Goal: Information Seeking & Learning: Learn about a topic

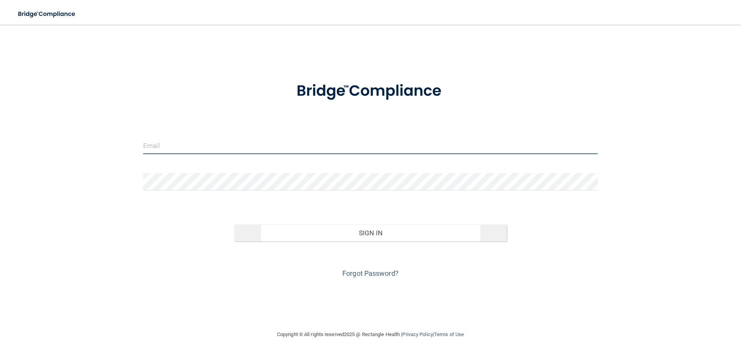
type input "[EMAIL_ADDRESS][DOMAIN_NAME]"
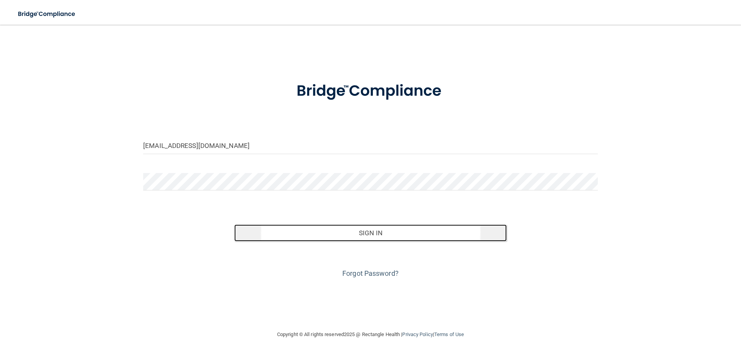
click at [385, 225] on button "Sign In" at bounding box center [370, 232] width 273 height 17
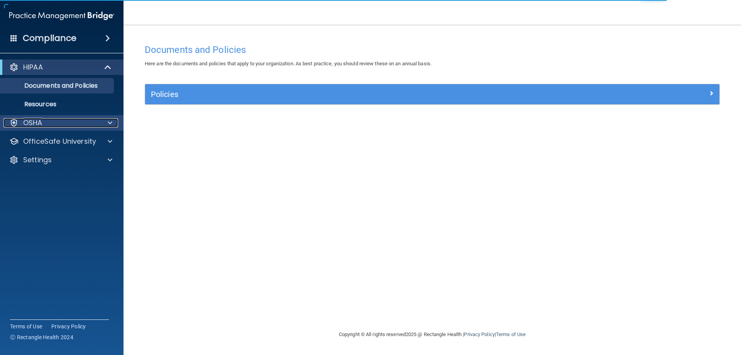
click at [103, 122] on div at bounding box center [108, 122] width 19 height 9
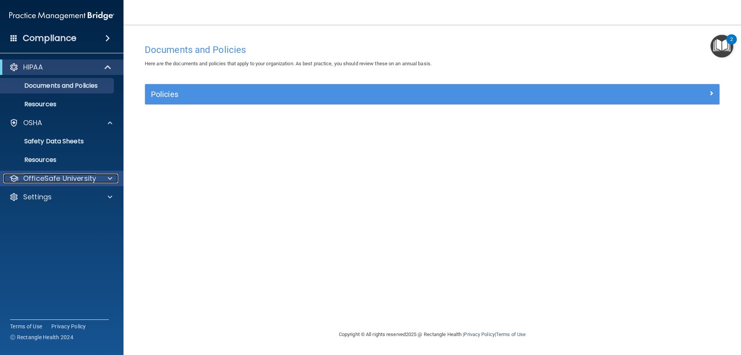
click at [110, 176] on span at bounding box center [110, 178] width 5 height 9
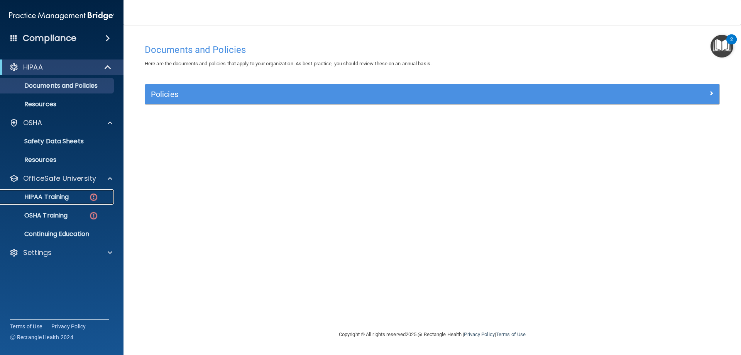
click at [76, 194] on div "HIPAA Training" at bounding box center [57, 197] width 105 height 8
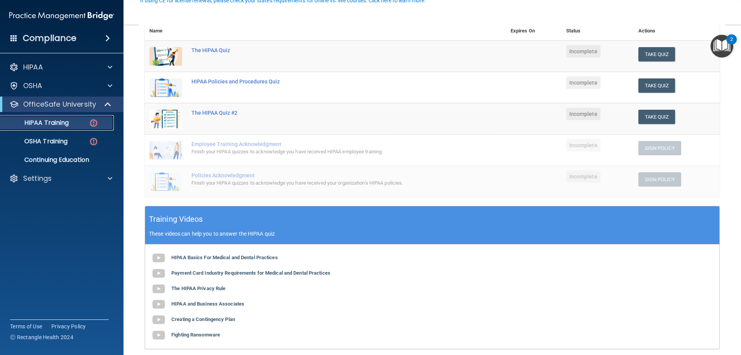
scroll to position [70, 0]
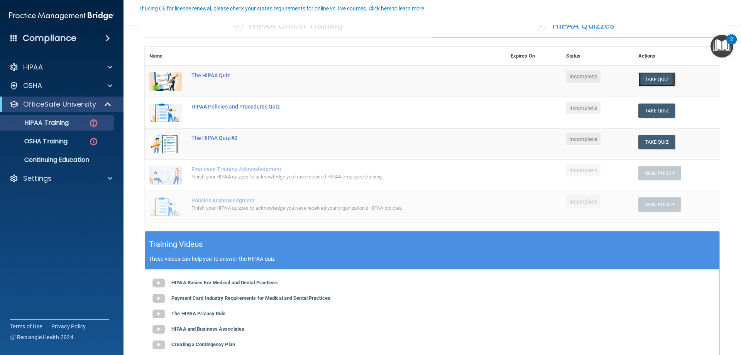
click at [648, 76] on button "Take Quiz" at bounding box center [657, 79] width 37 height 14
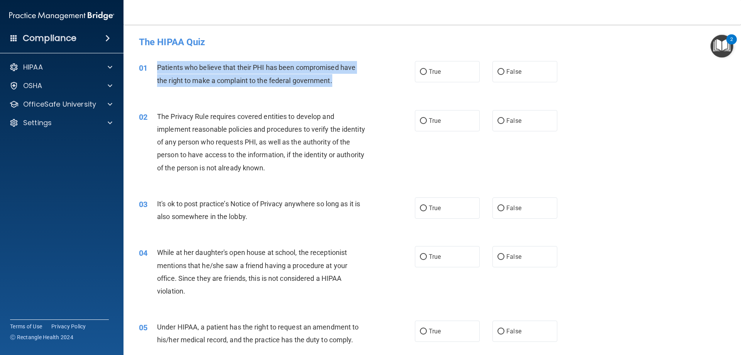
drag, startPoint x: 159, startPoint y: 65, endPoint x: 344, endPoint y: 76, distance: 186.0
click at [344, 76] on div "Patients who believe that their PHI has been compromised have the right to make…" at bounding box center [265, 73] width 216 height 25
copy span "Patients who believe that their PHI has been compromised have the right to make…"
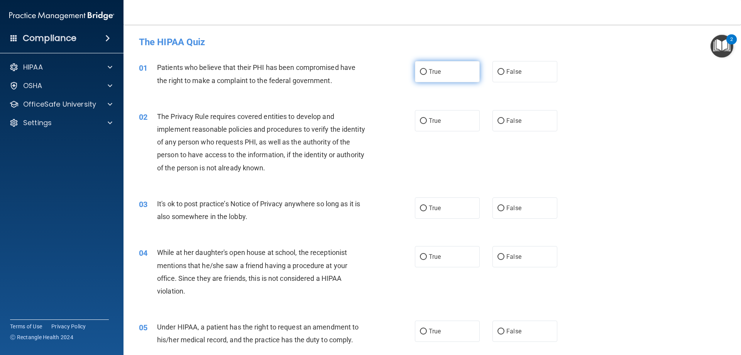
click at [432, 72] on span "True" at bounding box center [435, 71] width 12 height 7
click at [427, 72] on input "True" at bounding box center [423, 72] width 7 height 6
radio input "true"
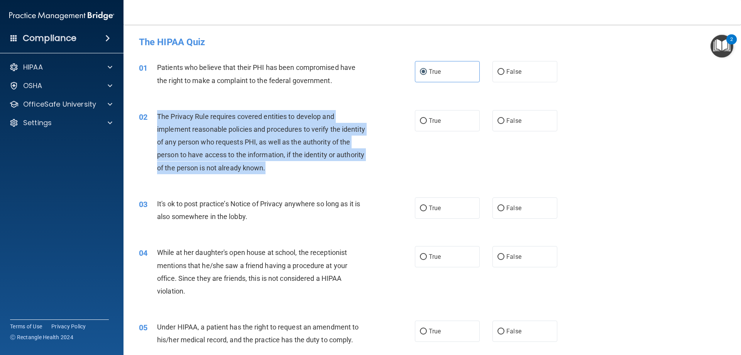
drag, startPoint x: 156, startPoint y: 116, endPoint x: 307, endPoint y: 176, distance: 161.7
click at [307, 176] on div "02 The Privacy Rule requires covered entities to develop and implement reasonab…" at bounding box center [276, 144] width 299 height 68
copy div "The Privacy Rule requires covered entities to develop and implement reasonable …"
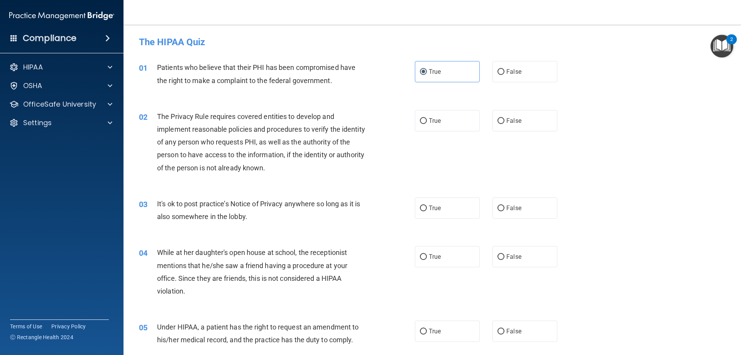
click at [190, 106] on div "02 The Privacy Rule requires covered entities to develop and implement reasonab…" at bounding box center [432, 143] width 598 height 87
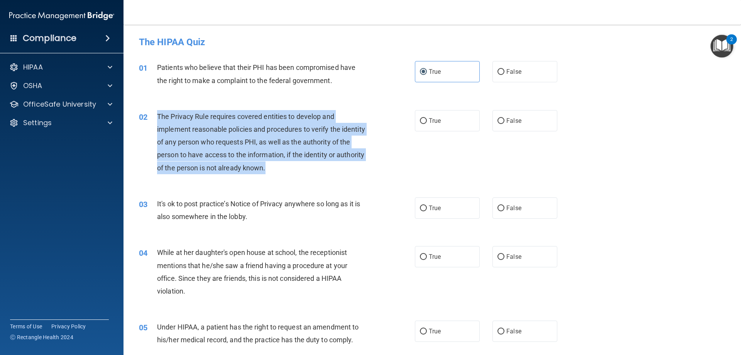
drag, startPoint x: 157, startPoint y: 117, endPoint x: 276, endPoint y: 167, distance: 129.4
click at [306, 171] on div "The Privacy Rule requires covered entities to develop and implement reasonable …" at bounding box center [265, 142] width 216 height 64
copy span "The Privacy Rule requires covered entities to develop and implement reasonable …"
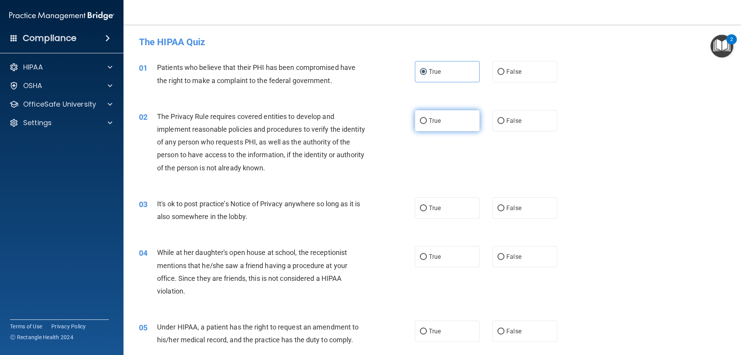
click at [421, 124] on label "True" at bounding box center [447, 120] width 65 height 21
click at [421, 124] on input "True" at bounding box center [423, 121] width 7 height 6
radio input "true"
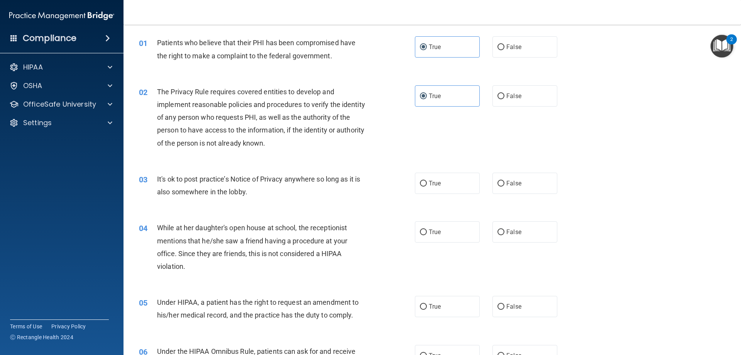
scroll to position [39, 0]
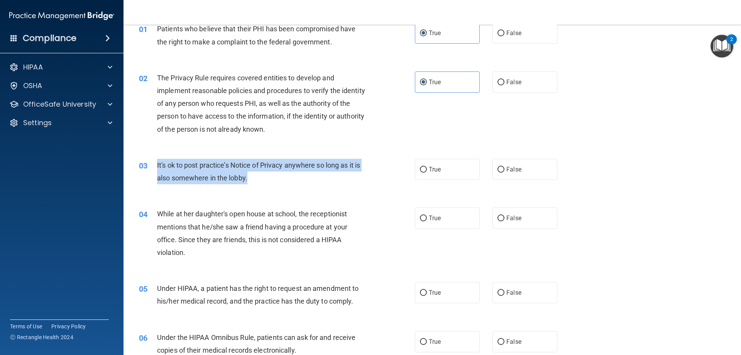
drag, startPoint x: 157, startPoint y: 163, endPoint x: 251, endPoint y: 173, distance: 94.7
click at [251, 173] on div "It's ok to post practice’s Notice of Privacy anywhere so long as it is also som…" at bounding box center [265, 171] width 216 height 25
copy span "It's ok to post practice’s Notice of Privacy anywhere so long as it is also som…"
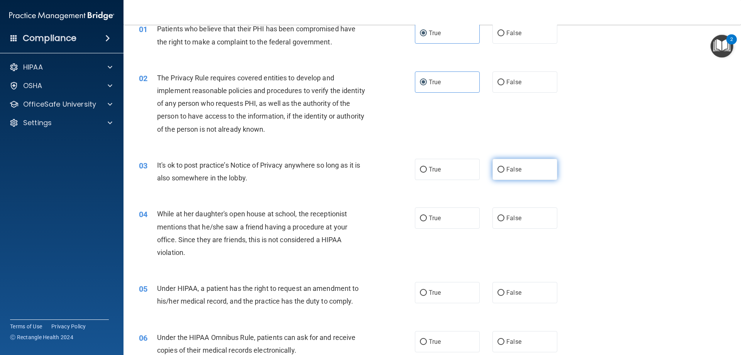
click at [493, 169] on label "False" at bounding box center [525, 169] width 65 height 21
click at [498, 169] on input "False" at bounding box center [501, 170] width 7 height 6
radio input "true"
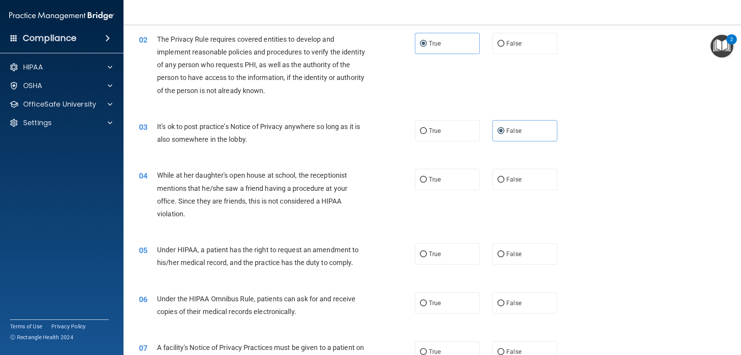
scroll to position [116, 0]
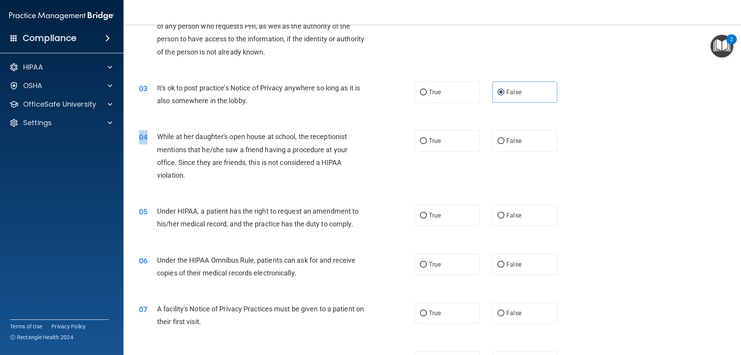
drag, startPoint x: 156, startPoint y: 135, endPoint x: 219, endPoint y: 193, distance: 85.3
click at [219, 193] on div "04 While at her daughter's open house at school, the receptionist mentions that…" at bounding box center [432, 157] width 598 height 75
click at [155, 134] on div "04" at bounding box center [145, 137] width 24 height 14
click at [158, 135] on span "While at her daughter's open house at school, the receptionist mentions that he…" at bounding box center [252, 155] width 190 height 47
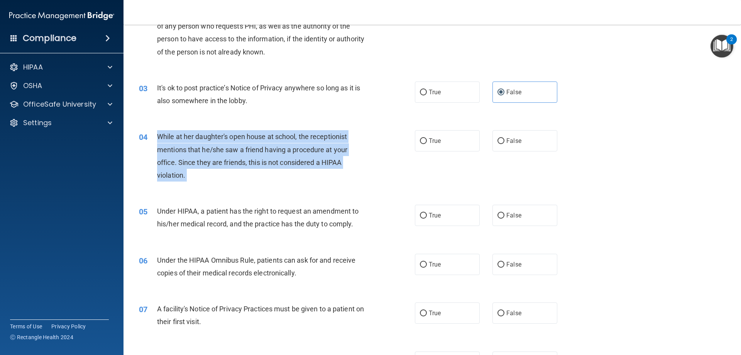
drag, startPoint x: 158, startPoint y: 135, endPoint x: 194, endPoint y: 175, distance: 53.9
click at [194, 175] on div "While at her daughter's open house at school, the receptionist mentions that he…" at bounding box center [265, 155] width 216 height 51
copy ng-form "While at her daughter's open house at school, the receptionist mentions that he…"
click at [498, 142] on input "False" at bounding box center [501, 141] width 7 height 6
radio input "true"
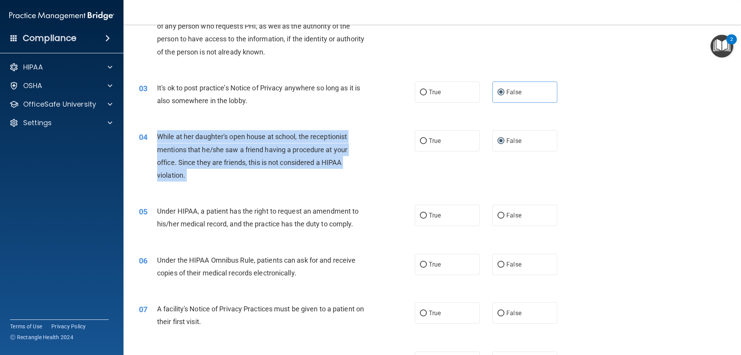
scroll to position [193, 0]
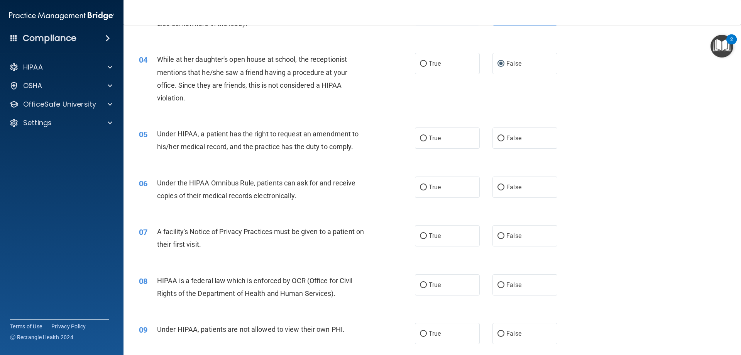
click at [214, 108] on div "04 While at her daughter's open house at school, the receptionist mentions that…" at bounding box center [432, 80] width 598 height 75
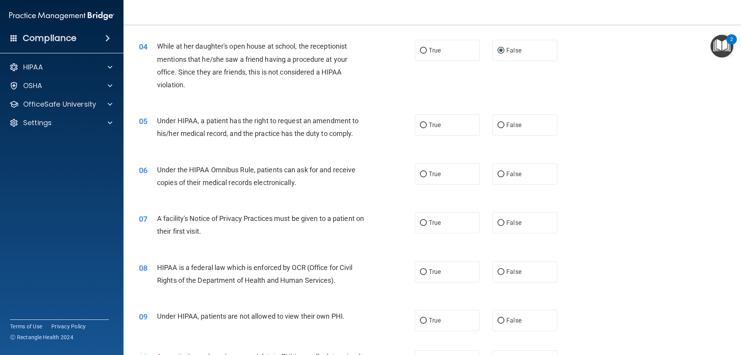
scroll to position [232, 0]
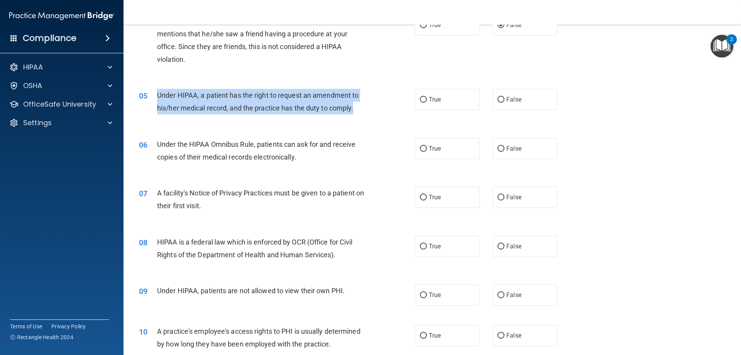
drag, startPoint x: 157, startPoint y: 93, endPoint x: 363, endPoint y: 112, distance: 206.3
click at [363, 112] on div "Under HIPAA, a patient has the right to request an amendment to his/her medical…" at bounding box center [265, 101] width 216 height 25
copy span "Under HIPAA, a patient has the right to request an amendment to his/her medical…"
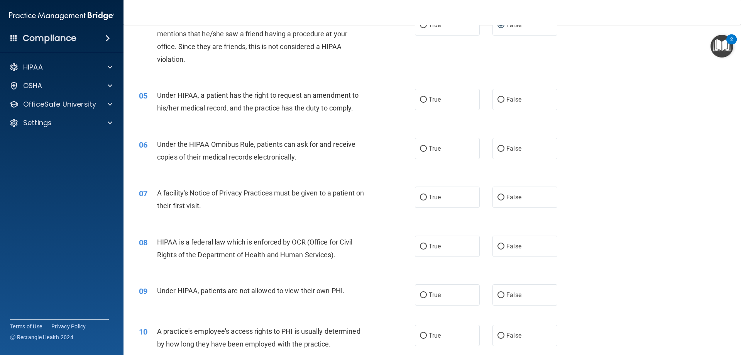
click at [341, 64] on div "While at her daughter's open house at school, the receptionist mentions that he…" at bounding box center [265, 39] width 216 height 51
click at [318, 96] on span "Under HIPAA, a patient has the right to request an amendment to his/her medical…" at bounding box center [258, 101] width 202 height 21
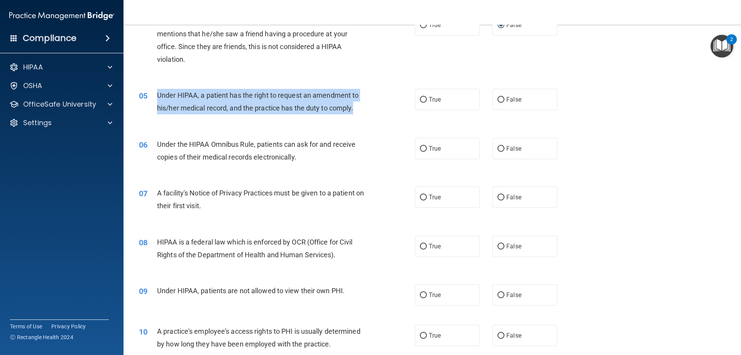
drag, startPoint x: 156, startPoint y: 95, endPoint x: 178, endPoint y: 107, distance: 25.1
click at [321, 107] on div "05 Under HIPAA, a patient has the right to request an amendment to his/her medi…" at bounding box center [276, 103] width 299 height 29
drag, startPoint x: 185, startPoint y: 102, endPoint x: 199, endPoint y: 102, distance: 13.9
click at [202, 103] on span "Under HIPAA, a patient has the right to request an amendment to his/her medical…" at bounding box center [258, 101] width 202 height 21
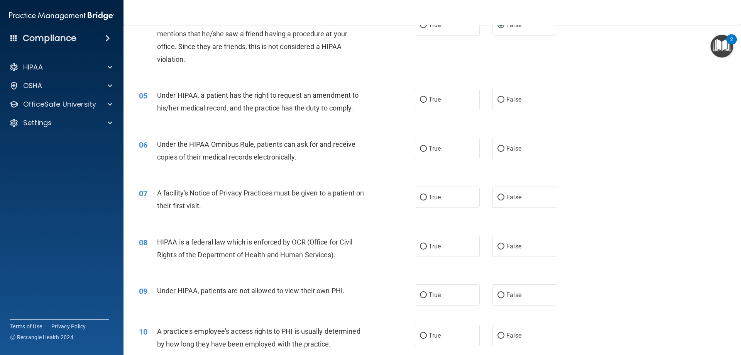
click at [172, 97] on span "Under HIPAA, a patient has the right to request an amendment to his/her medical…" at bounding box center [258, 101] width 202 height 21
click at [174, 97] on span "Under HIPAA, a patient has the right to request an amendment to his/her medical…" at bounding box center [258, 101] width 202 height 21
click at [176, 95] on span "Under HIPAA, a patient has the right to request an amendment to his/her medical…" at bounding box center [258, 101] width 202 height 21
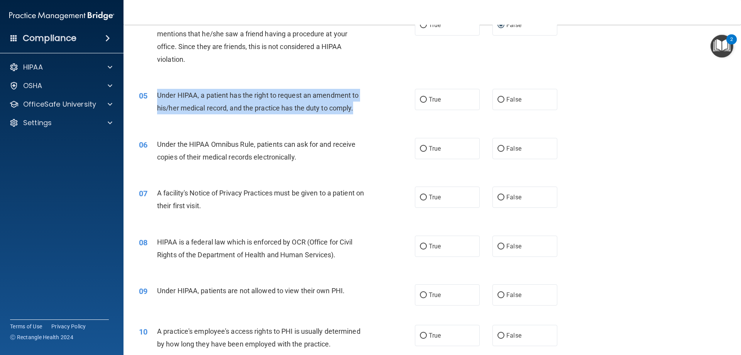
drag, startPoint x: 158, startPoint y: 96, endPoint x: 363, endPoint y: 114, distance: 206.6
click at [363, 114] on div "05 Under HIPAA, a patient has the right to request an amendment to his/her medi…" at bounding box center [276, 103] width 299 height 29
copy div "Under HIPAA, a patient has the right to request an amendment to his/her medical…"
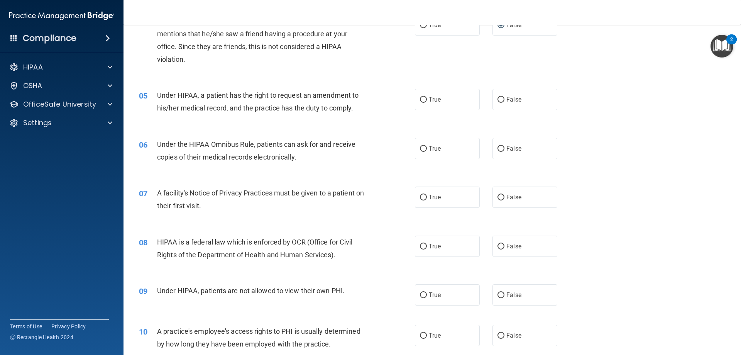
click at [266, 67] on div "04 While at her daughter's open house at school, the receptionist mentions that…" at bounding box center [276, 41] width 299 height 55
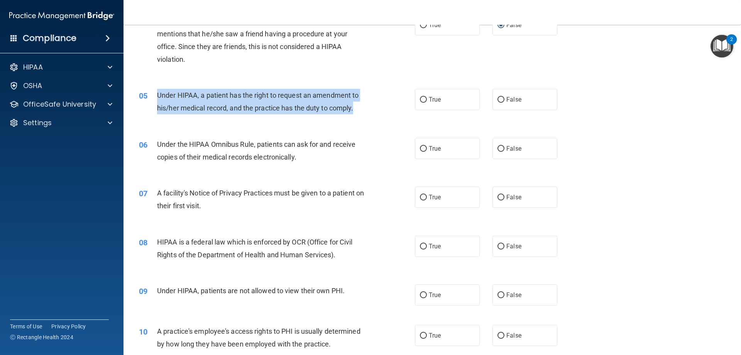
drag, startPoint x: 158, startPoint y: 95, endPoint x: 358, endPoint y: 115, distance: 201.0
click at [358, 115] on div "05 Under HIPAA, a patient has the right to request an amendment to his/her medi…" at bounding box center [276, 103] width 299 height 29
copy span "Under HIPAA, a patient has the right to request an amendment to his/her medical…"
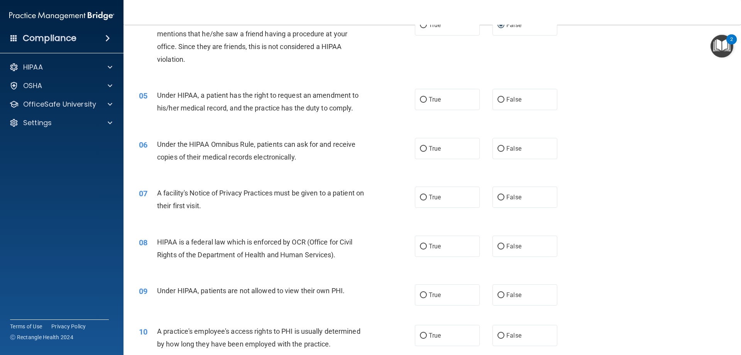
drag, startPoint x: 670, startPoint y: 114, endPoint x: 666, endPoint y: 116, distance: 4.0
click at [669, 117] on div "05 Under HIPAA, a patient has the right to request an amendment to his/her medi…" at bounding box center [432, 103] width 598 height 49
click at [648, 111] on div "05 Under HIPAA, a patient has the right to request an amendment to his/her medi…" at bounding box center [432, 103] width 598 height 49
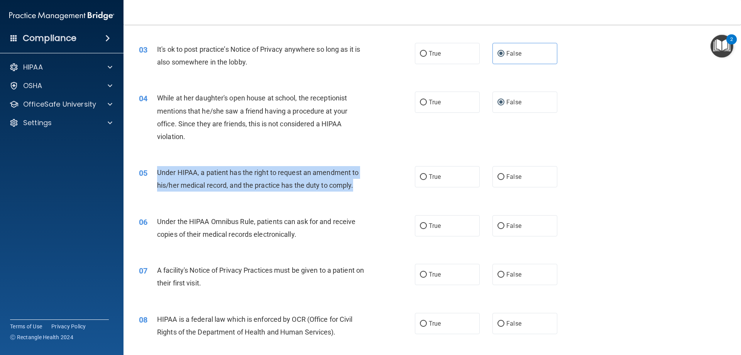
drag, startPoint x: 157, startPoint y: 171, endPoint x: 375, endPoint y: 191, distance: 219.0
click at [375, 191] on div "05 Under HIPAA, a patient has the right to request an amendment to his/her medi…" at bounding box center [276, 180] width 299 height 29
drag, startPoint x: 329, startPoint y: 186, endPoint x: 348, endPoint y: 193, distance: 19.7
click at [348, 190] on div "Under HIPAA, a patient has the right to request an amendment to his/her medical…" at bounding box center [265, 178] width 216 height 25
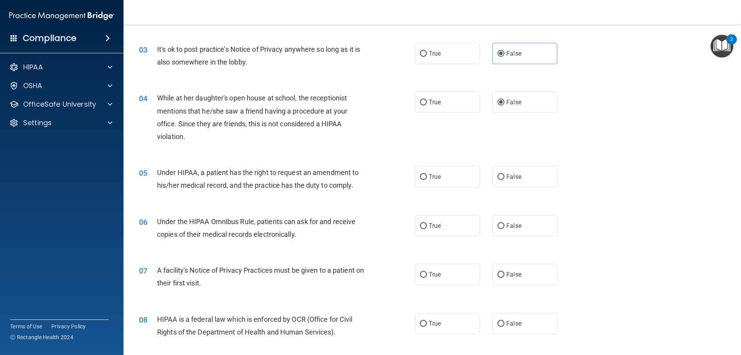
click at [314, 171] on span "Under HIPAA, a patient has the right to request an amendment to his/her medical…" at bounding box center [258, 178] width 202 height 21
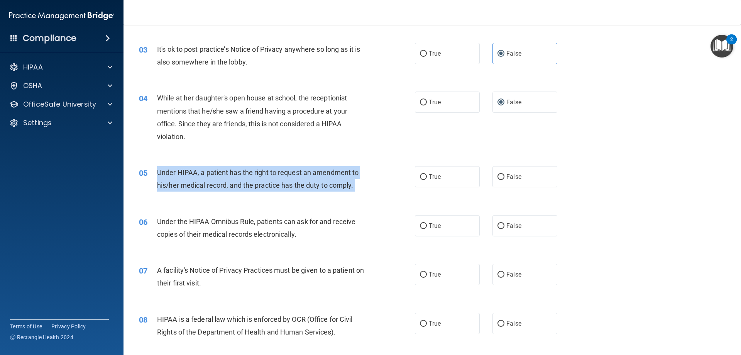
click at [314, 171] on span "Under HIPAA, a patient has the right to request an amendment to his/her medical…" at bounding box center [258, 178] width 202 height 21
copy ng-form "Under HIPAA, a patient has the right to request an amendment to his/her medical…"
click at [420, 174] on input "True" at bounding box center [423, 177] width 7 height 6
radio input "true"
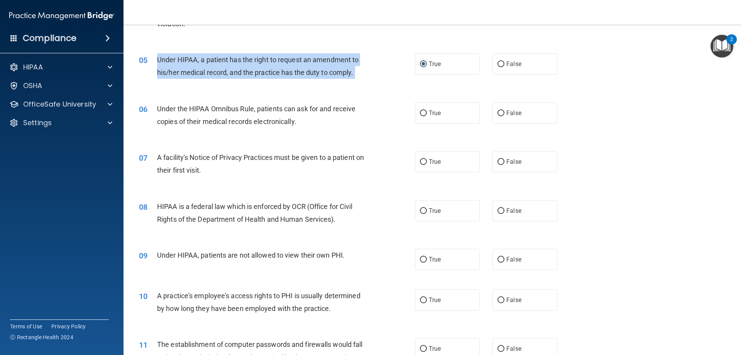
scroll to position [270, 0]
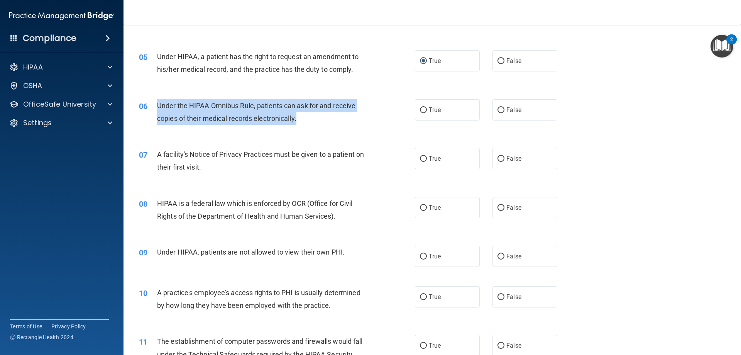
drag, startPoint x: 157, startPoint y: 106, endPoint x: 306, endPoint y: 127, distance: 150.9
click at [306, 127] on div "06 Under the HIPAA Omnibus Rule, patients can ask for and receive copies of the…" at bounding box center [276, 113] width 299 height 29
copy span "Under the HIPAA Omnibus Rule, patients can ask for and receive copies of their …"
click at [420, 112] on input "True" at bounding box center [423, 110] width 7 height 6
radio input "true"
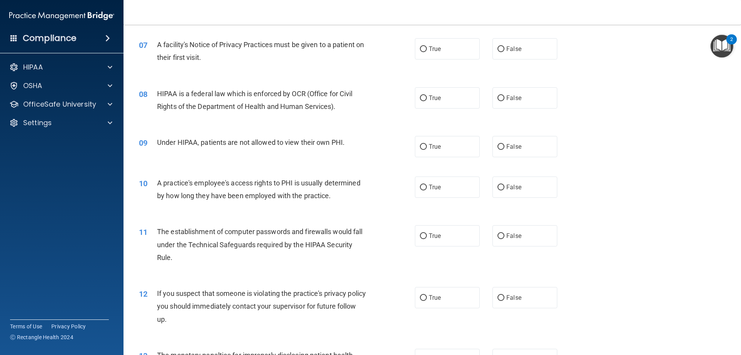
scroll to position [314, 0]
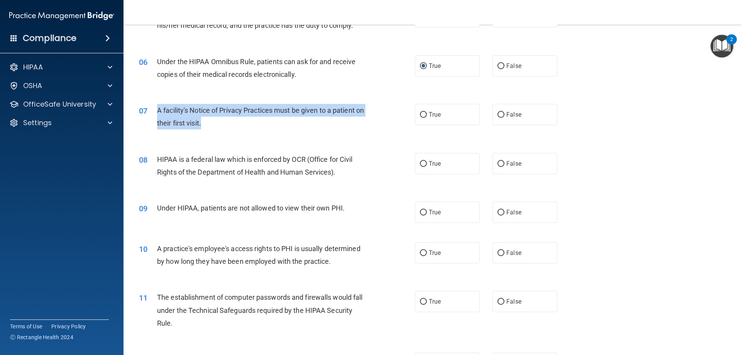
drag, startPoint x: 158, startPoint y: 111, endPoint x: 247, endPoint y: 125, distance: 90.3
click at [247, 125] on div "A facility's Notice of Privacy Practices must be given to a patient on their fi…" at bounding box center [265, 116] width 216 height 25
click at [420, 116] on input "True" at bounding box center [423, 115] width 7 height 6
radio input "true"
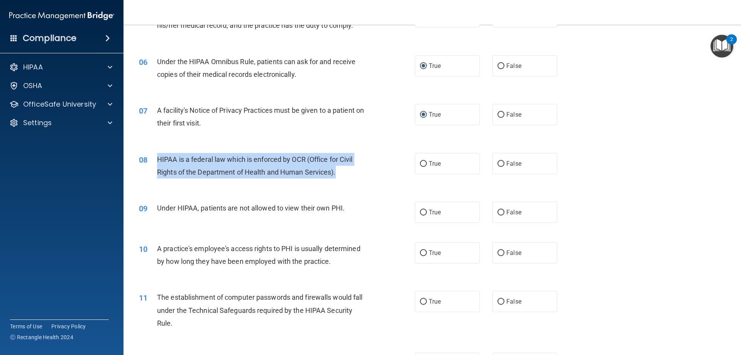
drag, startPoint x: 157, startPoint y: 158, endPoint x: 344, endPoint y: 181, distance: 188.7
click at [344, 181] on div "08 HIPAA is a federal law which is enforced by OCR (Office for Civil Rights of …" at bounding box center [276, 167] width 299 height 29
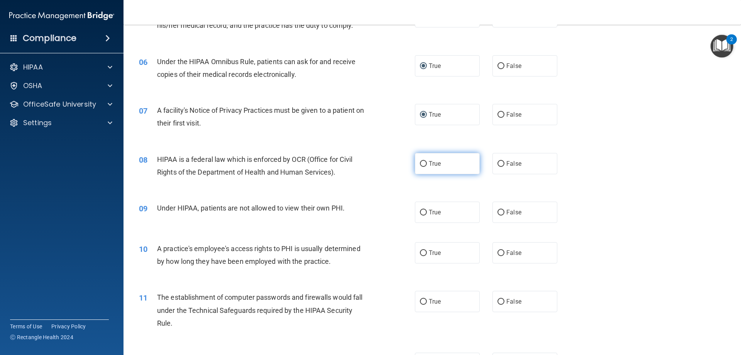
click at [421, 157] on label "True" at bounding box center [447, 163] width 65 height 21
click at [421, 161] on input "True" at bounding box center [423, 164] width 7 height 6
radio input "true"
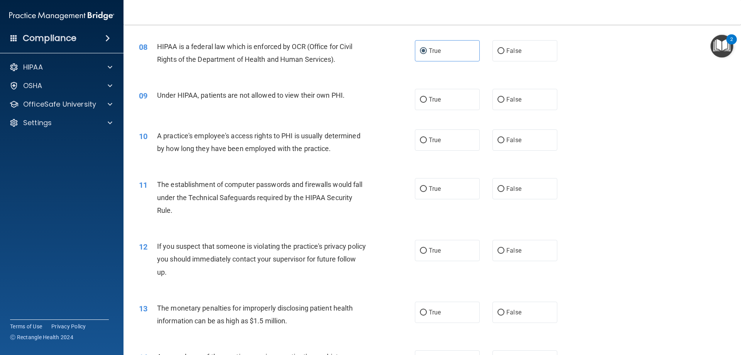
scroll to position [430, 0]
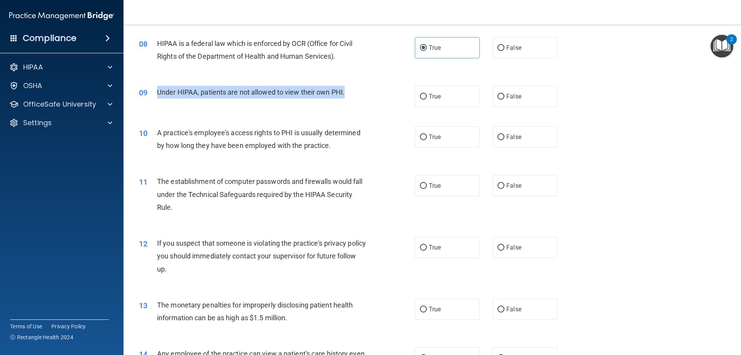
drag, startPoint x: 157, startPoint y: 92, endPoint x: 351, endPoint y: 102, distance: 194.5
click at [351, 102] on div "09 Under HIPAA, patients are not allowed to view their own PHI." at bounding box center [276, 94] width 299 height 17
click at [498, 98] on input "False" at bounding box center [501, 97] width 7 height 6
radio input "true"
drag, startPoint x: 155, startPoint y: 132, endPoint x: 379, endPoint y: 156, distance: 224.8
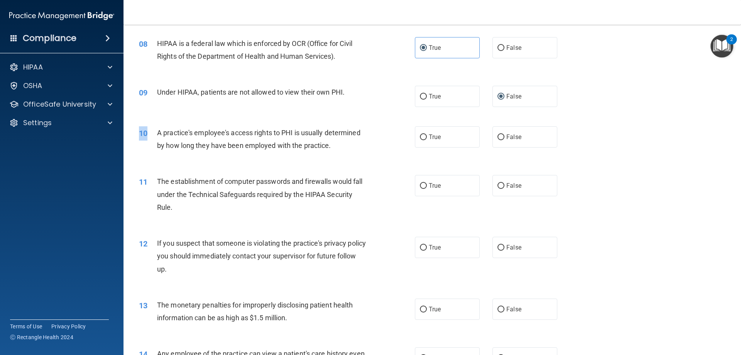
click at [379, 156] on div "10 A practice's employee's access rights to PHI is usually determined by how lo…" at bounding box center [432, 141] width 598 height 49
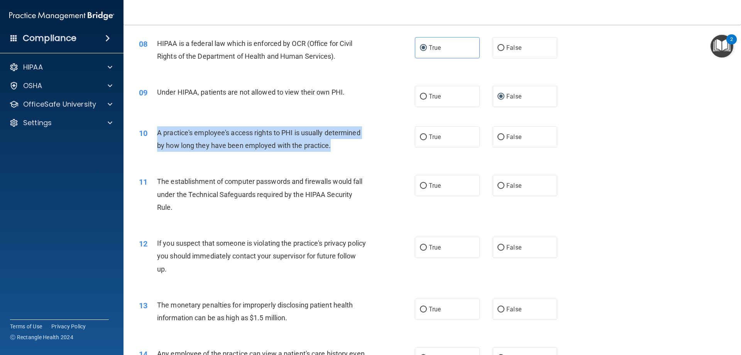
drag, startPoint x: 157, startPoint y: 130, endPoint x: 329, endPoint y: 141, distance: 171.8
click at [346, 144] on div "A practice's employee's access rights to PHI is usually determined by how long …" at bounding box center [265, 138] width 216 height 25
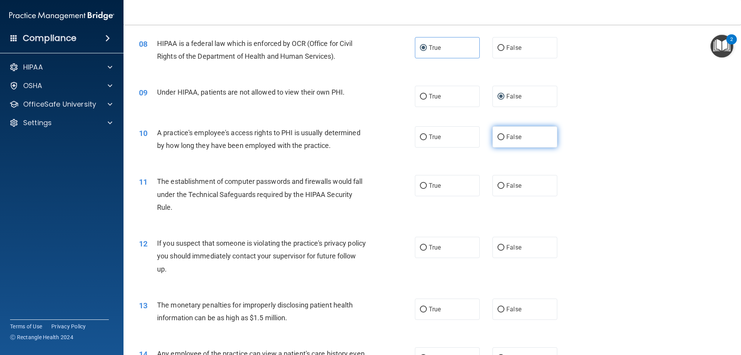
click at [493, 136] on label "False" at bounding box center [525, 136] width 65 height 21
click at [498, 136] on input "False" at bounding box center [501, 137] width 7 height 6
radio input "true"
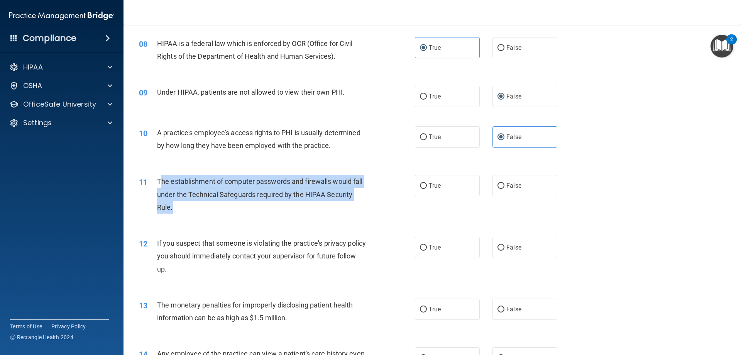
drag, startPoint x: 160, startPoint y: 180, endPoint x: 269, endPoint y: 207, distance: 112.5
click at [269, 207] on div "The establishment of computer passwords and firewalls would fall under the Tech…" at bounding box center [265, 194] width 216 height 39
click at [254, 182] on span "The establishment of computer passwords and firewalls would fall under the Tech…" at bounding box center [259, 194] width 205 height 34
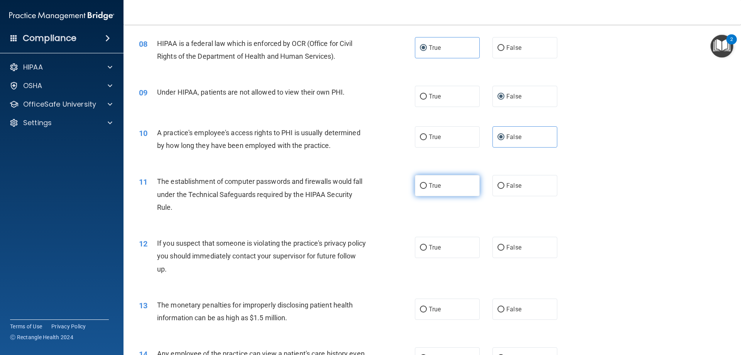
click at [425, 185] on label "True" at bounding box center [447, 185] width 65 height 21
click at [425, 185] on input "True" at bounding box center [423, 186] width 7 height 6
radio input "true"
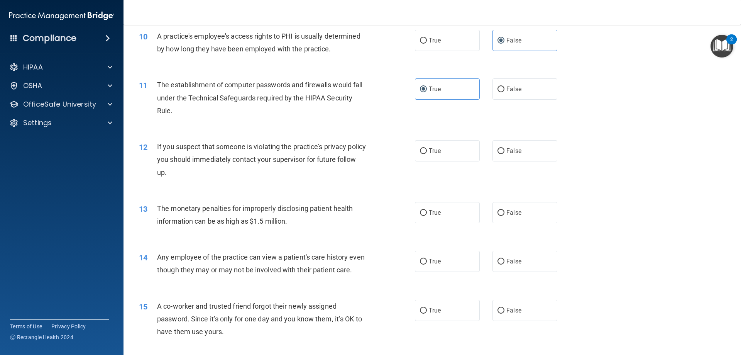
scroll to position [585, 0]
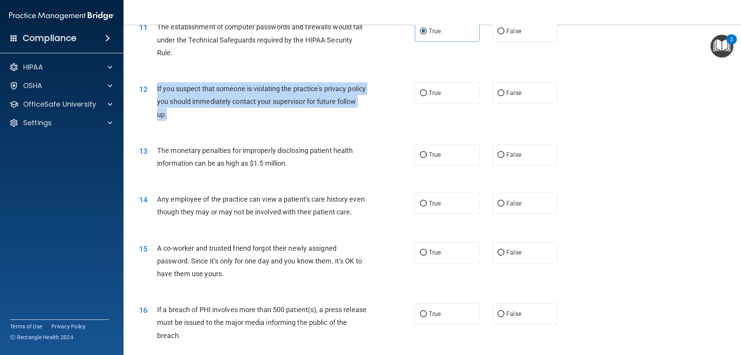
drag, startPoint x: 155, startPoint y: 90, endPoint x: 199, endPoint y: 121, distance: 54.0
click at [199, 121] on div "12 If you suspect that someone is violating the practice's privacy policy you s…" at bounding box center [276, 103] width 299 height 42
click at [420, 95] on input "True" at bounding box center [423, 93] width 7 height 6
radio input "true"
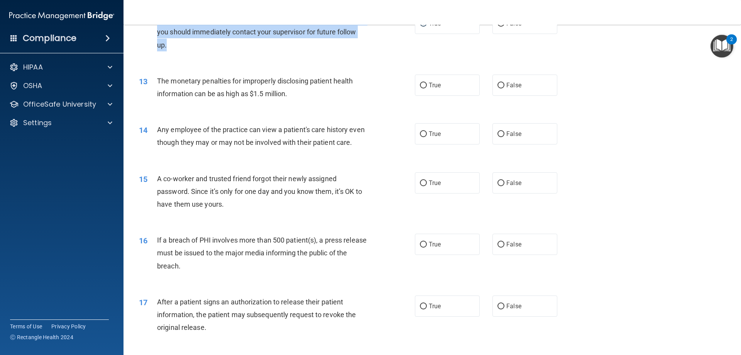
scroll to position [662, 0]
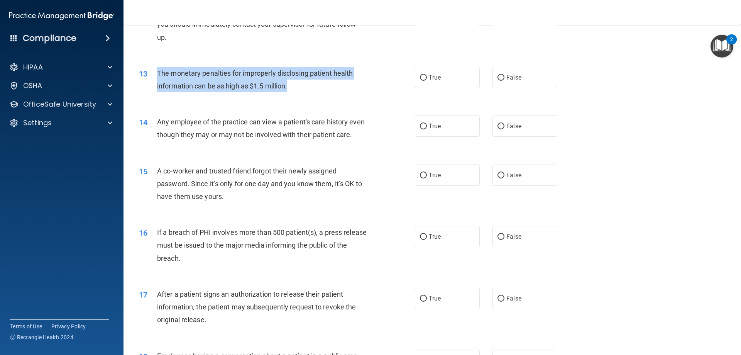
drag, startPoint x: 161, startPoint y: 71, endPoint x: 340, endPoint y: 85, distance: 179.7
click at [340, 84] on div "The monetary penalties for improperly disclosing patient health information can…" at bounding box center [265, 79] width 216 height 25
click at [420, 75] on input "True" at bounding box center [423, 78] width 7 height 6
radio input "true"
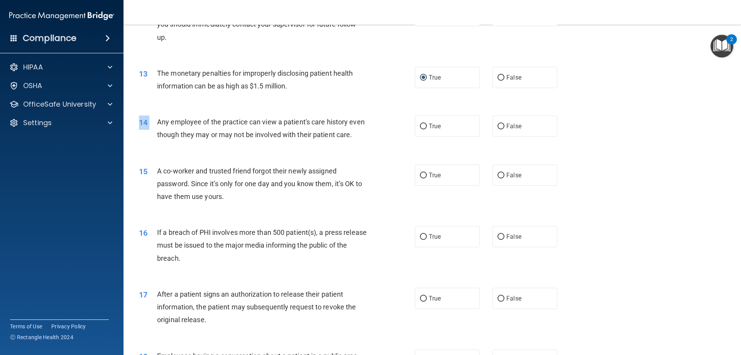
drag, startPoint x: 157, startPoint y: 123, endPoint x: 184, endPoint y: 138, distance: 30.8
click at [192, 154] on div "14 Any employee of the practice can view a patient's care history even though t…" at bounding box center [432, 130] width 598 height 49
click at [156, 127] on div "14 Any employee of the practice can view a patient's care history even though t…" at bounding box center [276, 129] width 299 height 29
click at [157, 120] on span "Any employee of the practice can view a patient's care history even though they…" at bounding box center [261, 128] width 208 height 21
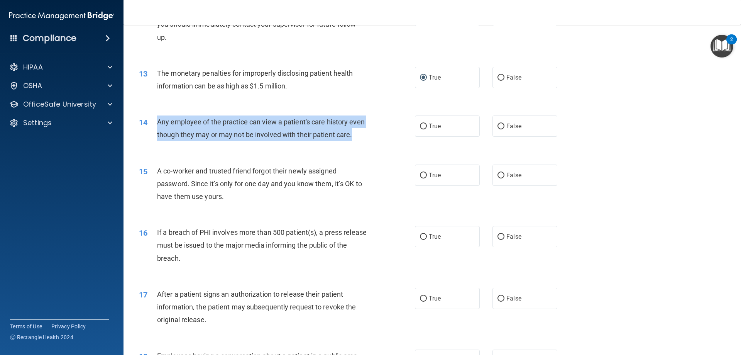
drag, startPoint x: 157, startPoint y: 120, endPoint x: 178, endPoint y: 150, distance: 36.1
click at [178, 141] on div "Any employee of the practice can view a patient's care history even though they…" at bounding box center [265, 127] width 216 height 25
click at [508, 124] on span "False" at bounding box center [514, 125] width 15 height 7
click at [505, 124] on input "False" at bounding box center [501, 127] width 7 height 6
radio input "true"
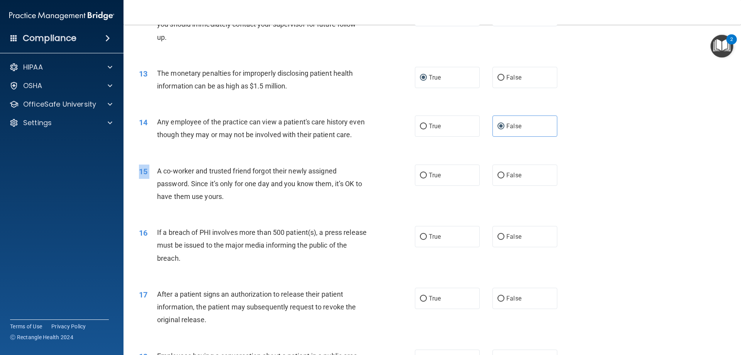
drag, startPoint x: 158, startPoint y: 182, endPoint x: 228, endPoint y: 214, distance: 76.9
click at [227, 217] on div "15 A co-worker and trusted friend forgot their newly assigned password. Since i…" at bounding box center [432, 186] width 598 height 62
click at [158, 184] on span "A co-worker and trusted friend forgot their newly assigned password. Since it’s…" at bounding box center [259, 184] width 205 height 34
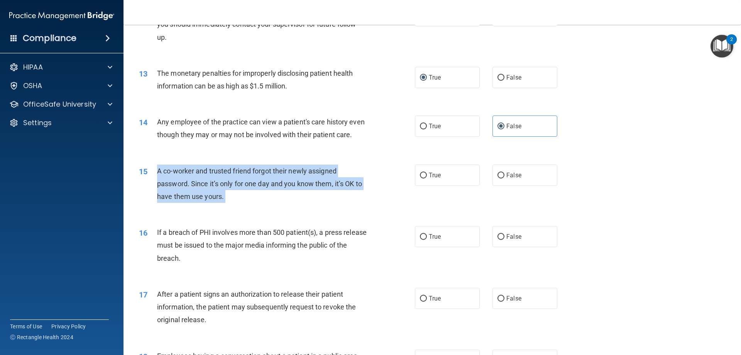
drag, startPoint x: 158, startPoint y: 184, endPoint x: 238, endPoint y: 212, distance: 84.1
click at [238, 203] on div "A co-worker and trusted friend forgot their newly assigned password. Since it’s…" at bounding box center [265, 183] width 216 height 39
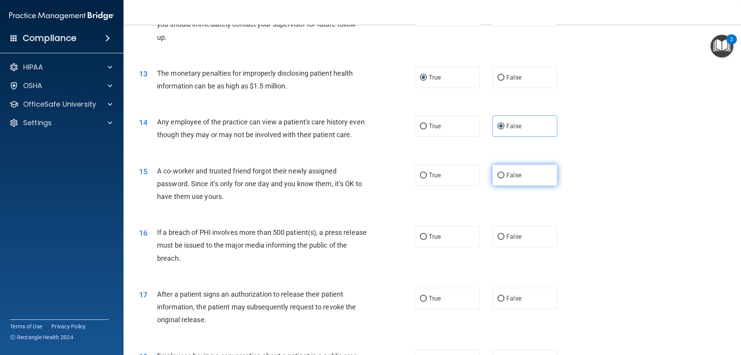
click at [507, 179] on span "False" at bounding box center [514, 174] width 15 height 7
click at [505, 178] on input "False" at bounding box center [501, 176] width 7 height 6
radio input "true"
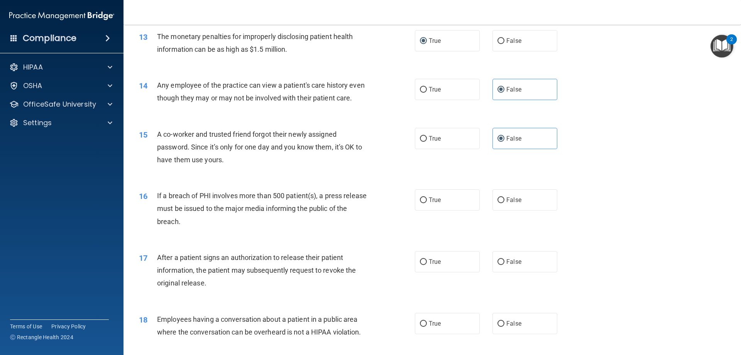
scroll to position [739, 0]
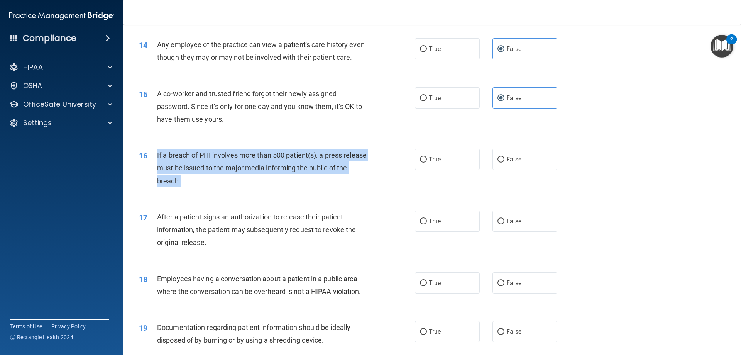
drag, startPoint x: 154, startPoint y: 169, endPoint x: 203, endPoint y: 195, distance: 55.3
click at [203, 191] on div "16 If a breach of PHI involves more than 500 patient(s), a press release must b…" at bounding box center [276, 170] width 299 height 42
click at [422, 163] on input "True" at bounding box center [423, 160] width 7 height 6
radio input "true"
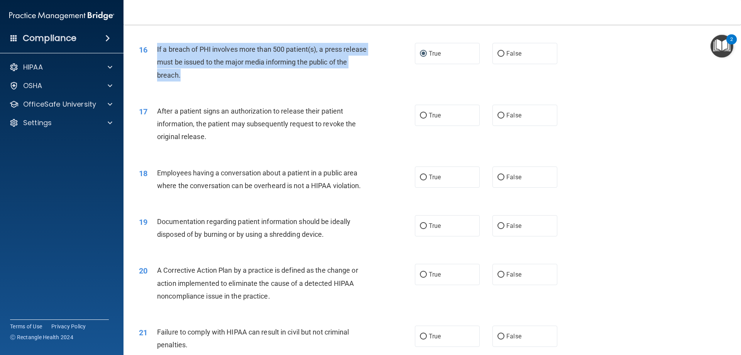
scroll to position [855, 0]
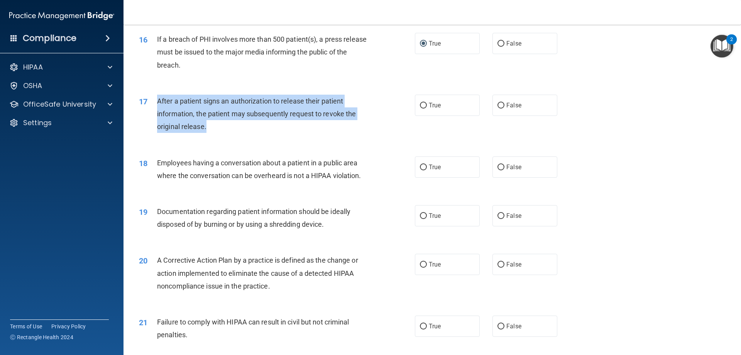
drag, startPoint x: 163, startPoint y: 126, endPoint x: 206, endPoint y: 149, distance: 49.1
click at [206, 137] on div "17 After a patient signs an authorization to release their patient information,…" at bounding box center [276, 116] width 299 height 42
click at [420, 108] on input "True" at bounding box center [423, 106] width 7 height 6
radio input "true"
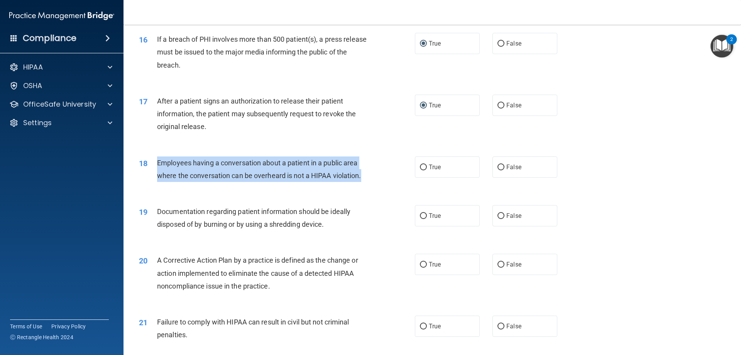
drag, startPoint x: 155, startPoint y: 176, endPoint x: 369, endPoint y: 189, distance: 215.0
click at [369, 186] on div "18 Employees having a conversation about a patient in a public area where the c…" at bounding box center [276, 170] width 299 height 29
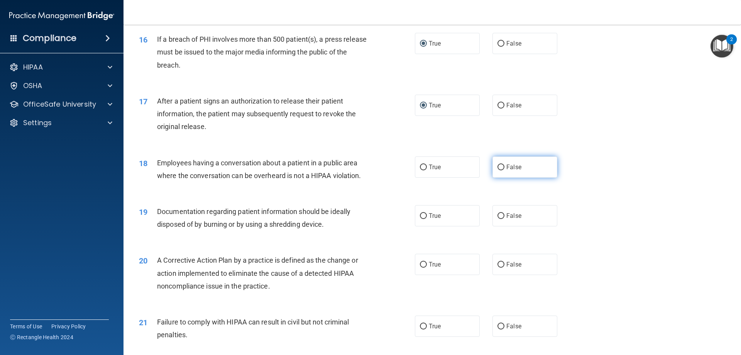
click at [501, 178] on label "False" at bounding box center [525, 166] width 65 height 21
click at [501, 170] on input "False" at bounding box center [501, 167] width 7 height 6
radio input "true"
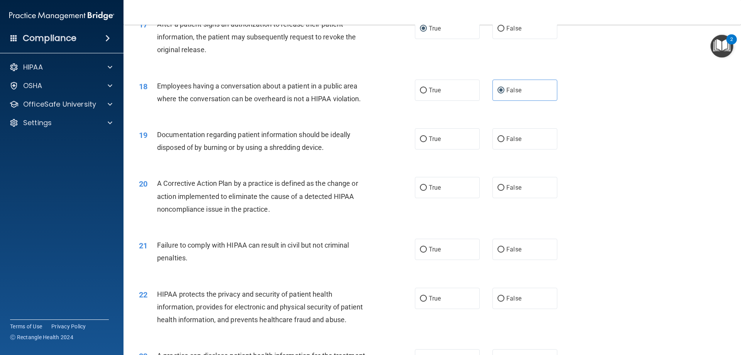
scroll to position [932, 0]
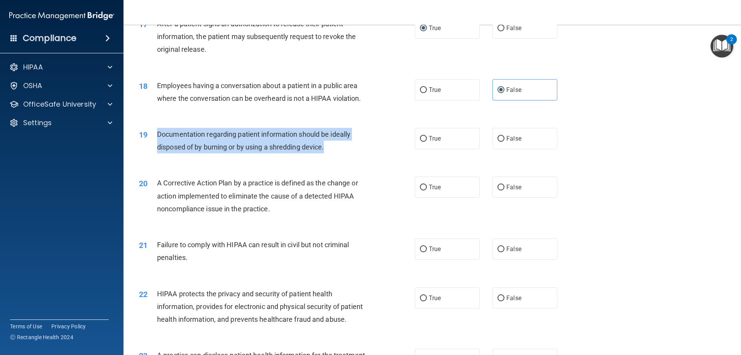
drag, startPoint x: 156, startPoint y: 146, endPoint x: 332, endPoint y: 163, distance: 176.8
click at [332, 157] on div "19 Documentation regarding patient information should be ideally disposed of by…" at bounding box center [276, 142] width 299 height 29
click at [422, 142] on input "True" at bounding box center [423, 139] width 7 height 6
radio input "true"
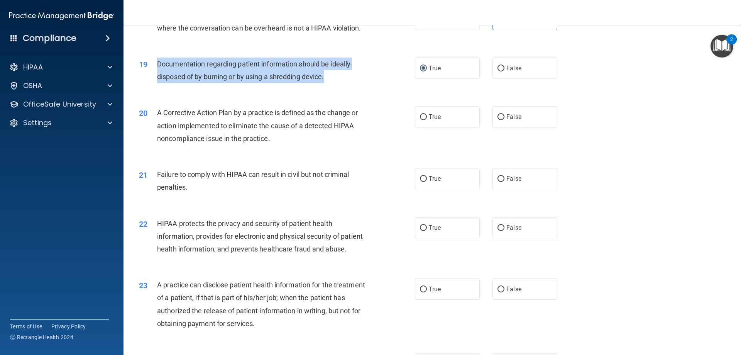
scroll to position [1048, 0]
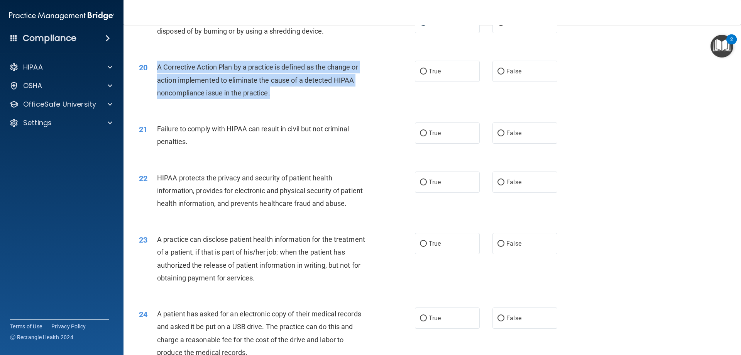
drag, startPoint x: 159, startPoint y: 82, endPoint x: 289, endPoint y: 105, distance: 131.7
click at [289, 99] on div "A Corrective Action Plan by a practice is defined as the change or action imple…" at bounding box center [265, 80] width 216 height 39
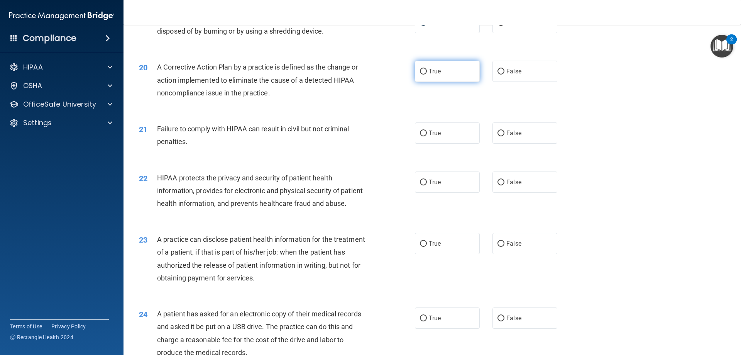
drag, startPoint x: 426, startPoint y: 82, endPoint x: 418, endPoint y: 86, distance: 9.2
click at [426, 82] on label "True" at bounding box center [447, 71] width 65 height 21
click at [426, 75] on input "True" at bounding box center [423, 72] width 7 height 6
radio input "true"
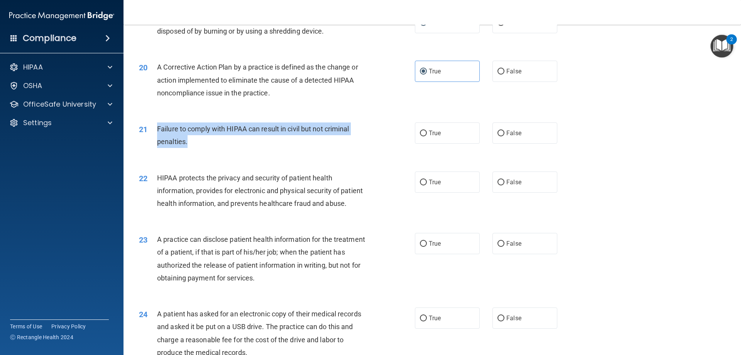
drag, startPoint x: 159, startPoint y: 138, endPoint x: 228, endPoint y: 164, distance: 73.7
click at [228, 152] on div "21 Failure to comply with HIPAA can result in civil but not criminal penalties." at bounding box center [276, 136] width 299 height 29
click at [420, 136] on input "True" at bounding box center [423, 134] width 7 height 6
radio input "true"
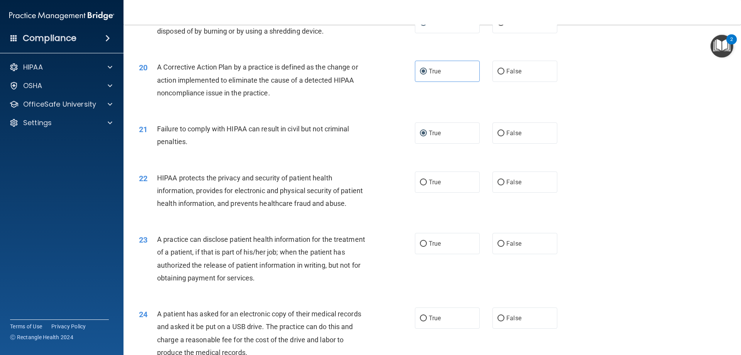
click at [186, 161] on div "21 Failure to comply with HIPAA can result in civil but not criminal penalties.…" at bounding box center [432, 137] width 598 height 49
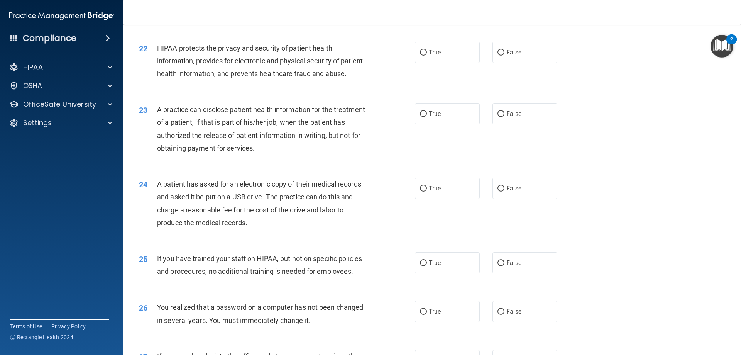
scroll to position [1164, 0]
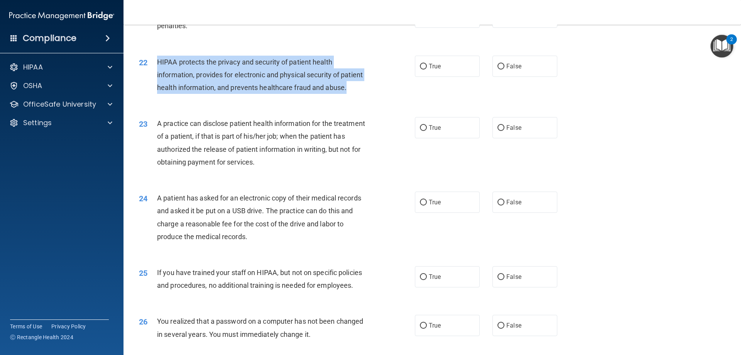
drag, startPoint x: 156, startPoint y: 73, endPoint x: 186, endPoint y: 108, distance: 47.4
click at [186, 98] on div "22 HIPAA protects the privacy and security of patient health information, provi…" at bounding box center [276, 77] width 299 height 42
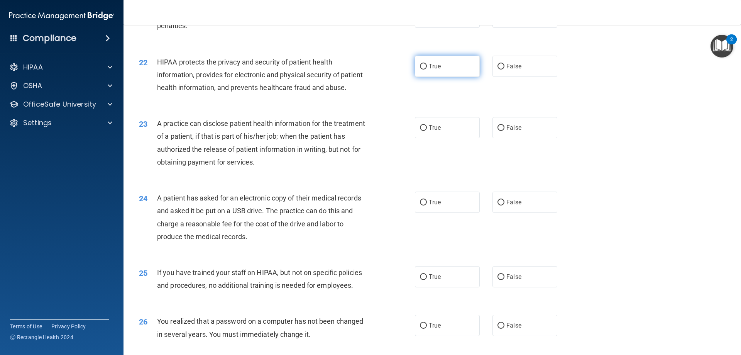
click at [424, 77] on label "True" at bounding box center [447, 66] width 65 height 21
click at [440, 77] on label "True" at bounding box center [447, 66] width 65 height 21
click at [427, 69] on input "True" at bounding box center [423, 67] width 7 height 6
radio input "true"
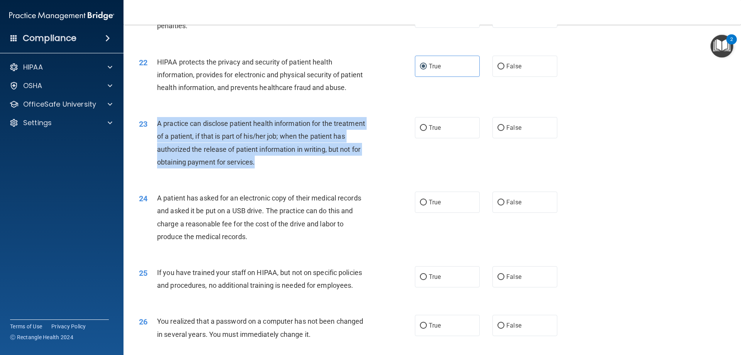
drag, startPoint x: 157, startPoint y: 151, endPoint x: 296, endPoint y: 192, distance: 145.0
click at [295, 172] on div "23 A practice can disclose patient health information for the treatment of a pa…" at bounding box center [276, 144] width 299 height 55
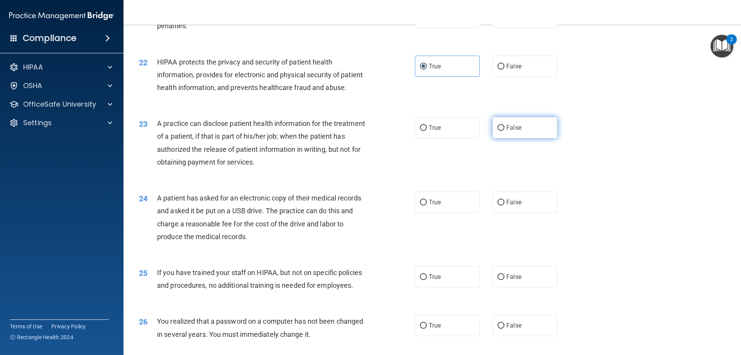
click at [521, 138] on label "False" at bounding box center [525, 127] width 65 height 21
click at [505, 131] on input "False" at bounding box center [501, 128] width 7 height 6
radio input "true"
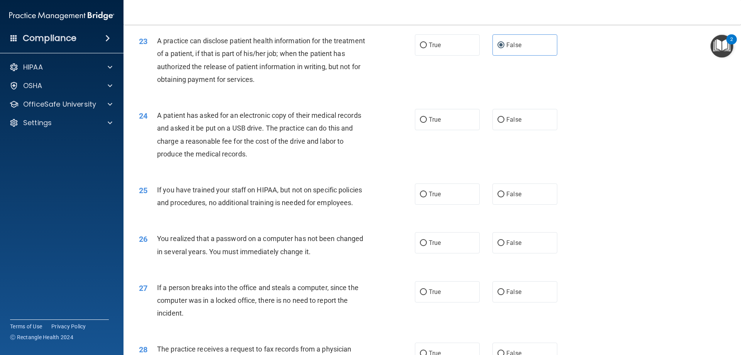
scroll to position [1280, 0]
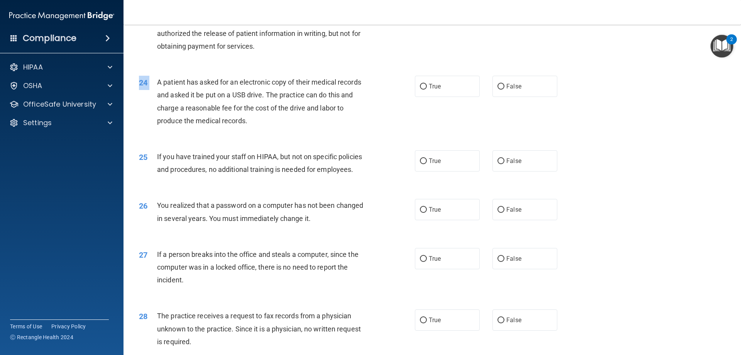
drag, startPoint x: 158, startPoint y: 106, endPoint x: 285, endPoint y: 160, distance: 138.2
click at [285, 141] on div "24 A patient has asked for an electronic copy of their medical records and aske…" at bounding box center [432, 103] width 598 height 75
click at [156, 90] on div "24" at bounding box center [145, 83] width 24 height 14
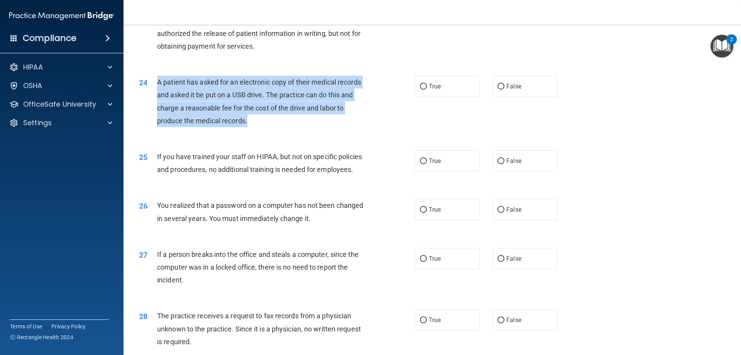
drag, startPoint x: 159, startPoint y: 106, endPoint x: 251, endPoint y: 141, distance: 99.0
click at [251, 127] on div "A patient has asked for an electronic copy of their medical records and asked i…" at bounding box center [265, 101] width 216 height 51
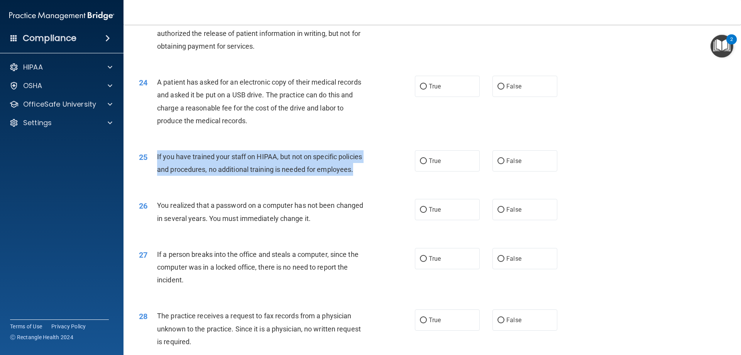
drag, startPoint x: 160, startPoint y: 183, endPoint x: 363, endPoint y: 193, distance: 202.9
click at [363, 176] on div "If you have trained your staff on HIPAA, but not on specific policies and proce…" at bounding box center [265, 162] width 216 height 25
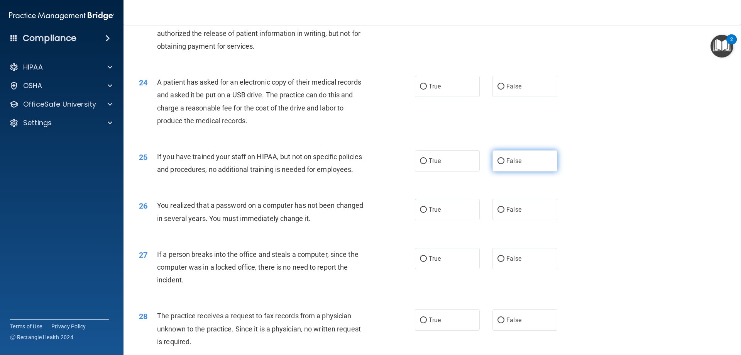
click at [501, 171] on label "False" at bounding box center [525, 160] width 65 height 21
click at [501, 164] on input "False" at bounding box center [501, 161] width 7 height 6
radio input "true"
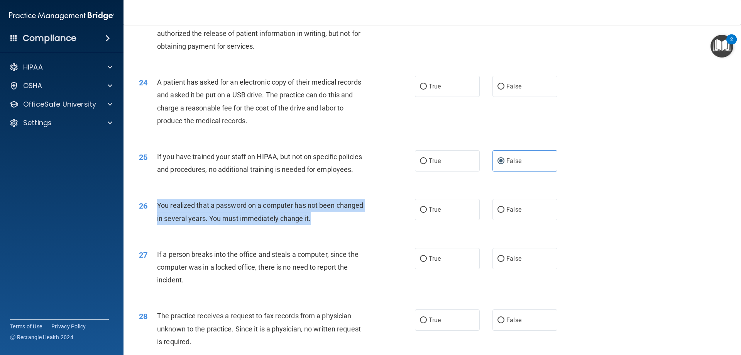
drag, startPoint x: 159, startPoint y: 230, endPoint x: 380, endPoint y: 246, distance: 221.4
click at [380, 228] on div "26 You realized that a password on a computer has not been changed in several y…" at bounding box center [276, 213] width 299 height 29
click at [226, 224] on div "You realized that a password on a computer has not been changed in several year…" at bounding box center [265, 211] width 216 height 25
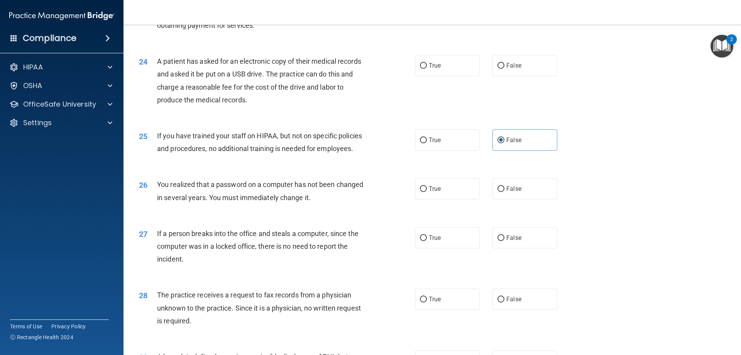
scroll to position [1318, 0]
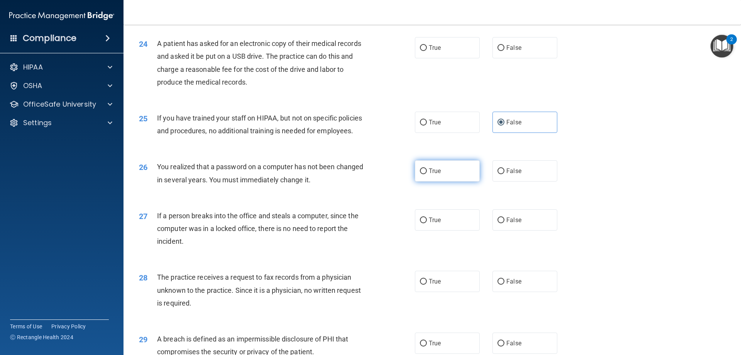
click at [451, 181] on label "True" at bounding box center [447, 170] width 65 height 21
click at [427, 174] on input "True" at bounding box center [423, 171] width 7 height 6
radio input "true"
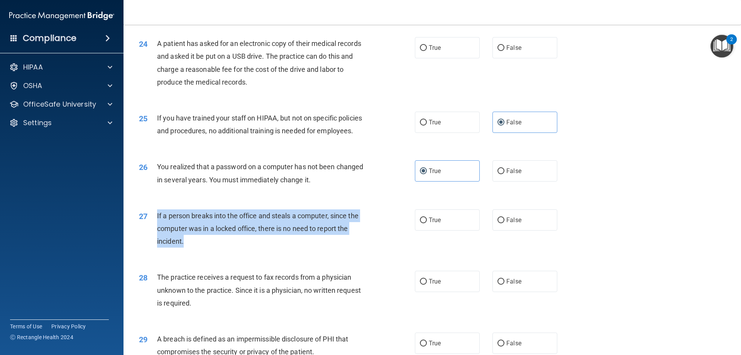
drag, startPoint x: 156, startPoint y: 240, endPoint x: 194, endPoint y: 254, distance: 40.3
click at [195, 252] on div "27 If a person breaks into the office and steals a computer, since the computer…" at bounding box center [276, 230] width 299 height 42
click at [502, 230] on label "False" at bounding box center [525, 219] width 65 height 21
click at [502, 223] on input "False" at bounding box center [501, 220] width 7 height 6
radio input "true"
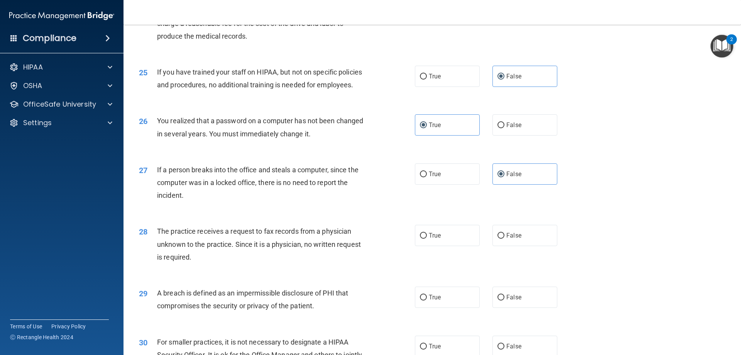
scroll to position [1434, 0]
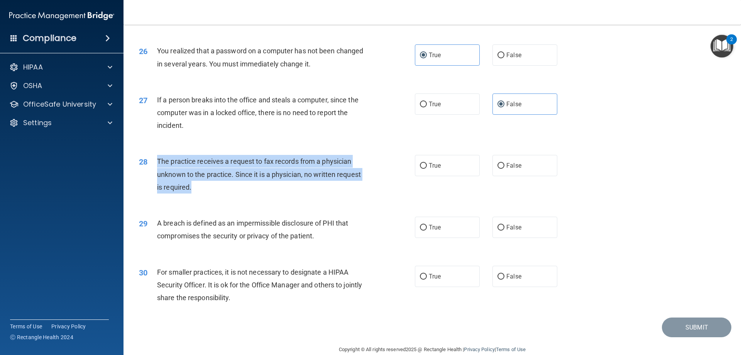
drag, startPoint x: 158, startPoint y: 187, endPoint x: 269, endPoint y: 218, distance: 115.5
click at [269, 197] on div "28 The practice receives a request to fax records from a physician unknown to t…" at bounding box center [276, 176] width 299 height 42
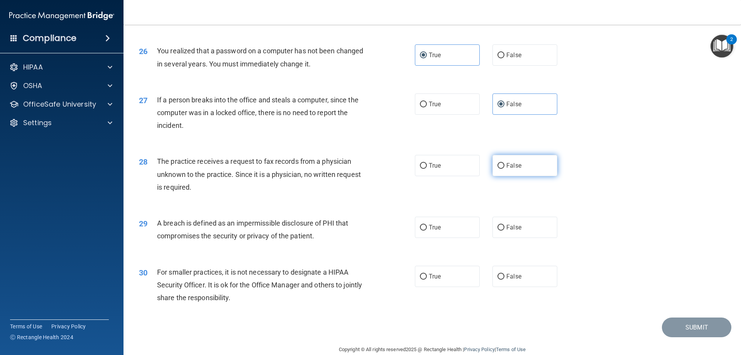
click at [509, 176] on label "False" at bounding box center [525, 165] width 65 height 21
click at [505, 169] on input "False" at bounding box center [501, 166] width 7 height 6
radio input "true"
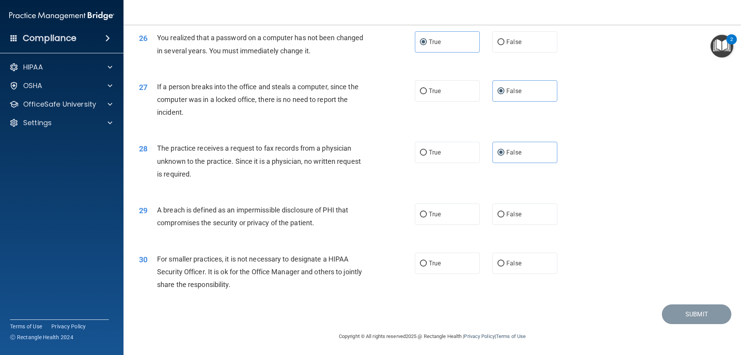
scroll to position [1473, 0]
click at [195, 218] on div "A breach is defined as an impermissible disclosure of PHI that compromises the …" at bounding box center [265, 215] width 216 height 25
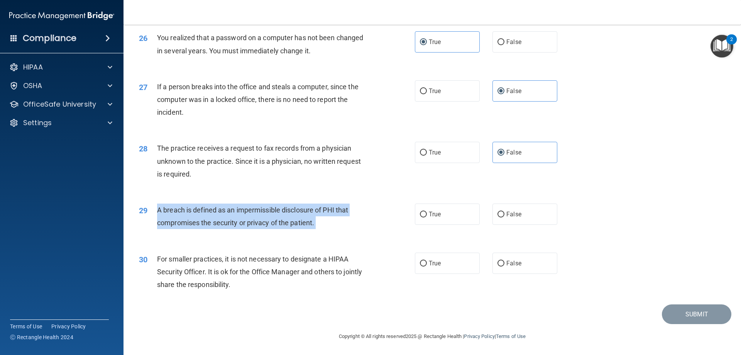
click at [195, 218] on div "A breach is defined as an impermissible disclosure of PHI that compromises the …" at bounding box center [265, 215] width 216 height 25
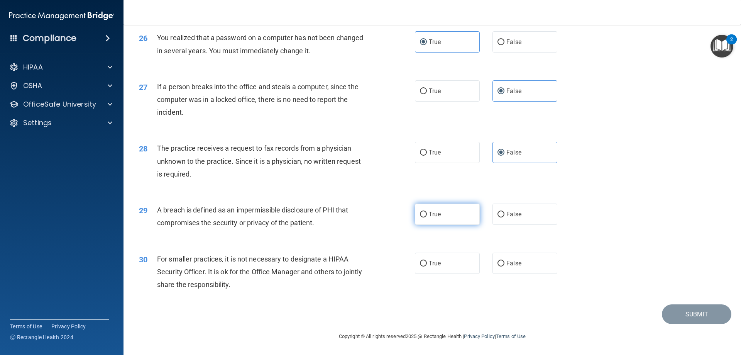
click at [455, 220] on label "True" at bounding box center [447, 213] width 65 height 21
click at [427, 217] on input "True" at bounding box center [423, 215] width 7 height 6
radio input "true"
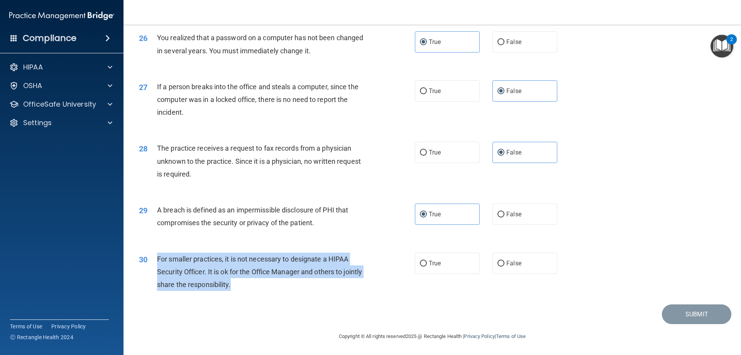
drag, startPoint x: 156, startPoint y: 259, endPoint x: 266, endPoint y: 281, distance: 112.6
click at [266, 281] on div "30 For smaller practices, it is not necessary to designate a HIPAA Security Off…" at bounding box center [276, 274] width 299 height 42
click at [426, 262] on label "True" at bounding box center [447, 263] width 65 height 21
click at [420, 261] on input "True" at bounding box center [423, 264] width 7 height 6
radio input "true"
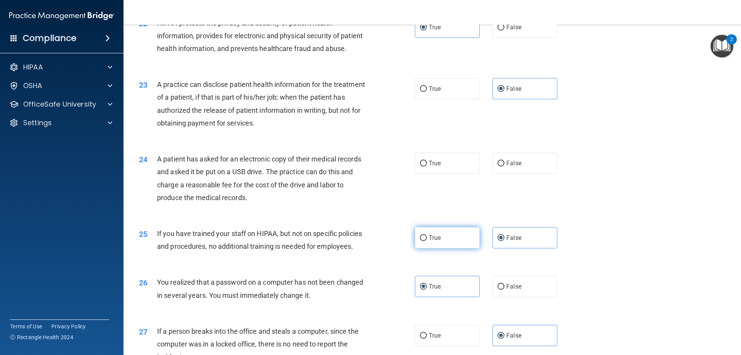
scroll to position [1202, 0]
click at [161, 194] on div "A patient has asked for an electronic copy of their medical records and asked i…" at bounding box center [265, 178] width 216 height 51
click at [161, 190] on div "A patient has asked for an electronic copy of their medical records and asked i…" at bounding box center [265, 178] width 216 height 51
click at [161, 188] on span "A patient has asked for an electronic copy of their medical records and asked i…" at bounding box center [259, 178] width 204 height 47
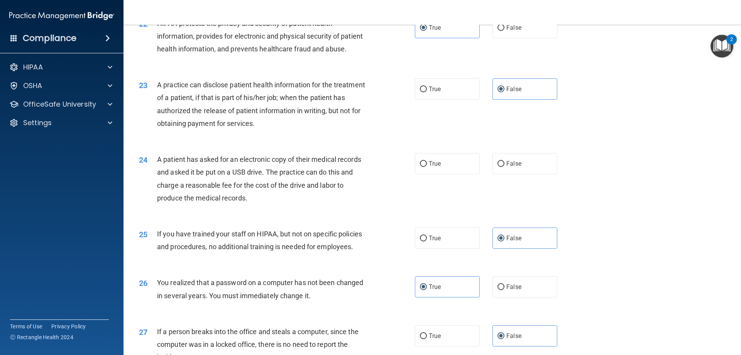
click at [155, 167] on div "24" at bounding box center [145, 160] width 24 height 14
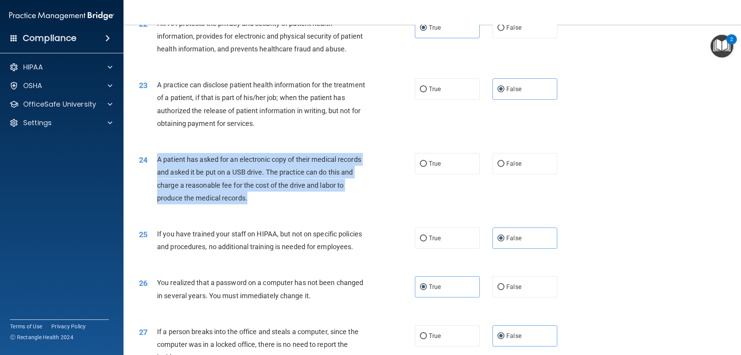
drag, startPoint x: 156, startPoint y: 185, endPoint x: 267, endPoint y: 228, distance: 118.6
click at [267, 208] on div "24 A patient has asked for an electronic copy of their medical records and aske…" at bounding box center [276, 180] width 299 height 55
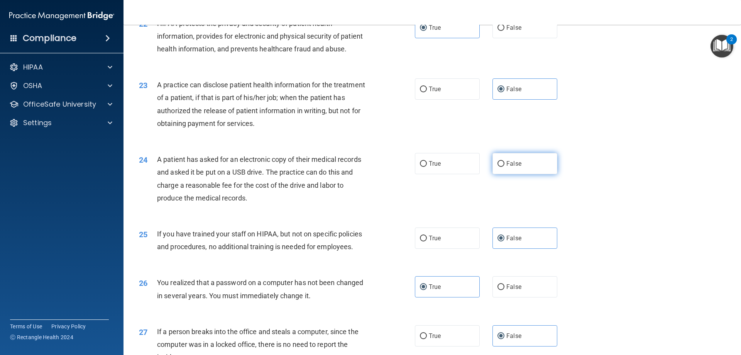
click at [526, 174] on label "False" at bounding box center [525, 163] width 65 height 21
click at [505, 167] on input "False" at bounding box center [501, 164] width 7 height 6
radio input "true"
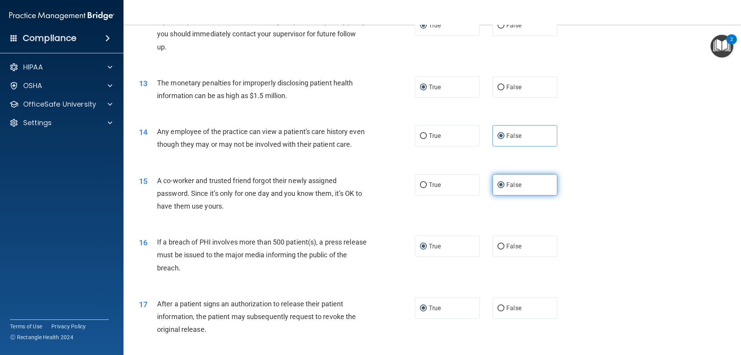
scroll to position [656, 0]
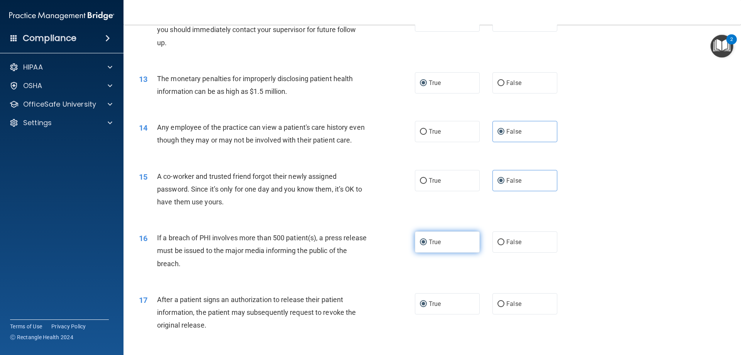
click at [450, 247] on label "True" at bounding box center [447, 241] width 65 height 21
click at [427, 245] on input "True" at bounding box center [423, 242] width 7 height 6
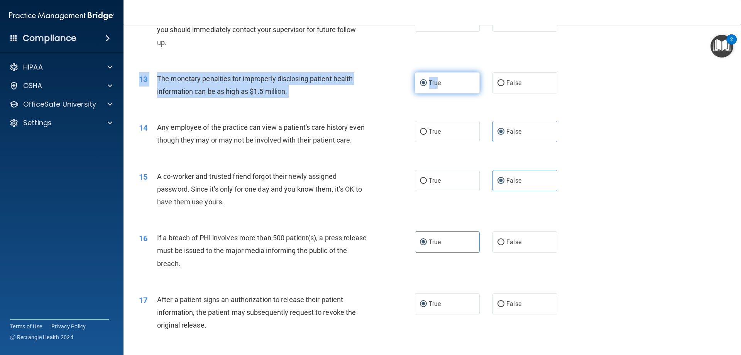
click at [435, 73] on div "13 The monetary penalties for improperly disclosing patient health information …" at bounding box center [432, 87] width 598 height 49
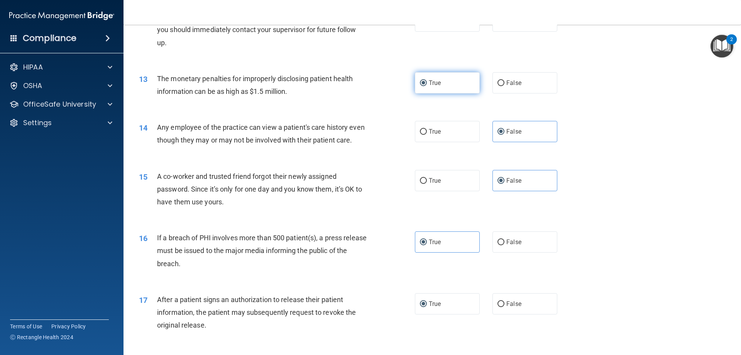
click at [441, 77] on label "True" at bounding box center [447, 82] width 65 height 21
click at [427, 80] on input "True" at bounding box center [423, 83] width 7 height 6
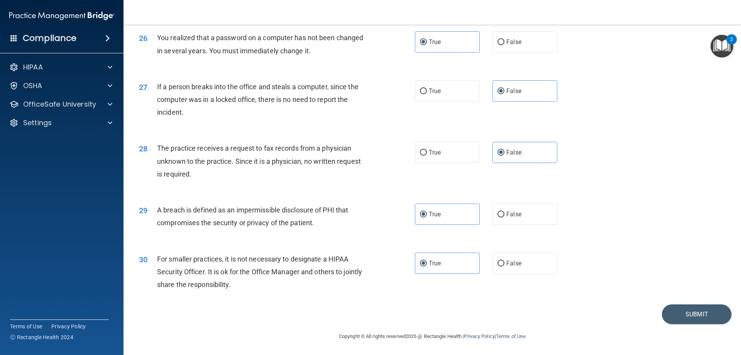
scroll to position [1473, 0]
click at [691, 312] on button "Submit" at bounding box center [696, 314] width 69 height 20
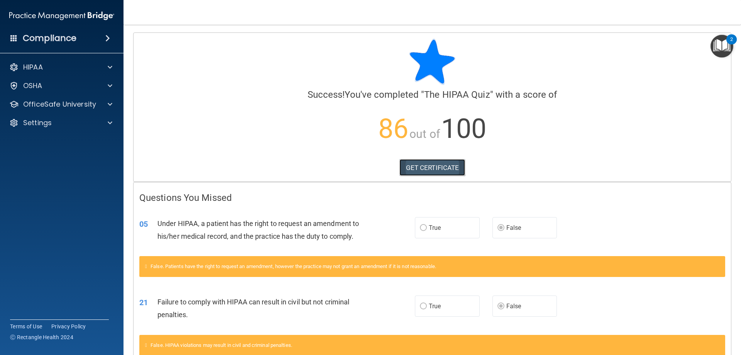
click at [436, 164] on link "GET CERTIFICATE" at bounding box center [433, 167] width 66 height 17
click at [104, 100] on div at bounding box center [108, 104] width 19 height 9
click at [79, 122] on div "HIPAA Training" at bounding box center [57, 123] width 105 height 8
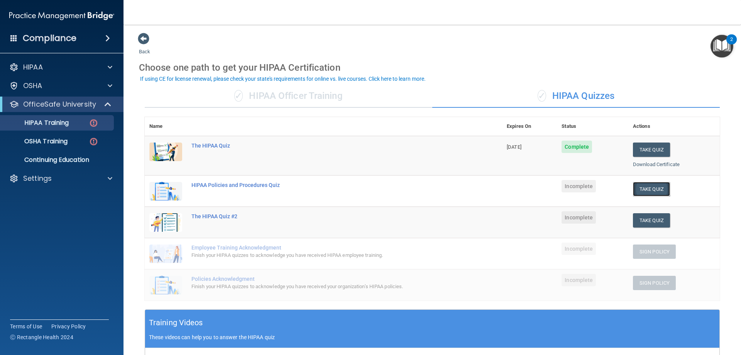
click at [644, 190] on button "Take Quiz" at bounding box center [651, 189] width 37 height 14
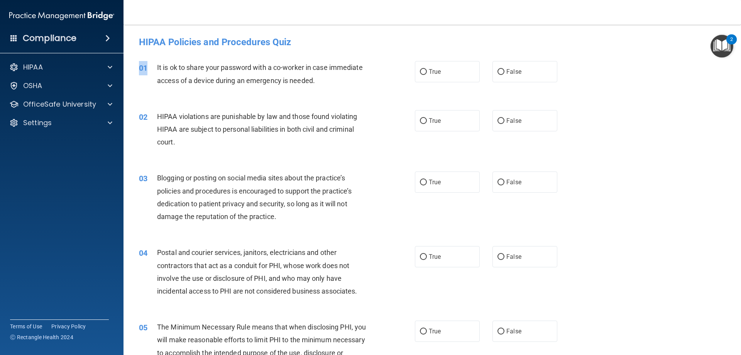
drag, startPoint x: 156, startPoint y: 68, endPoint x: 329, endPoint y: 90, distance: 174.5
click at [329, 91] on div "01 It is ok to share your password with a co-worker in case immediate access of…" at bounding box center [432, 75] width 598 height 49
click at [254, 81] on span "It is ok to share your password with a co-worker in case immediate access of a …" at bounding box center [260, 73] width 206 height 21
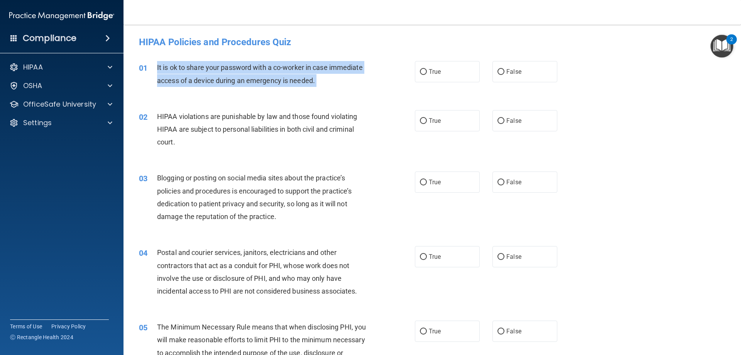
click at [254, 81] on span "It is ok to share your password with a co-worker in case immediate access of a …" at bounding box center [260, 73] width 206 height 21
click at [498, 71] on input "False" at bounding box center [501, 72] width 7 height 6
radio input "true"
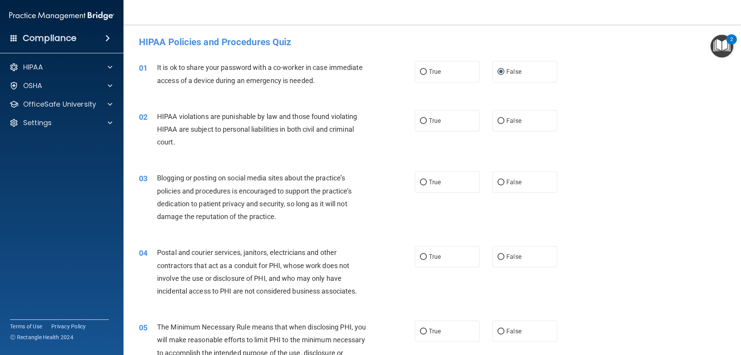
click at [169, 134] on div "HIPAA violations are punishable by law and those found violating HIPAA are subj…" at bounding box center [265, 129] width 216 height 39
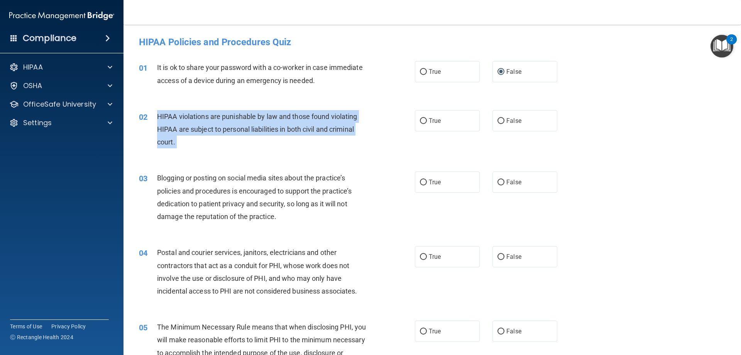
click at [169, 134] on div "HIPAA violations are punishable by law and those found violating HIPAA are subj…" at bounding box center [265, 129] width 216 height 39
click at [420, 118] on input "True" at bounding box center [423, 121] width 7 height 6
radio input "true"
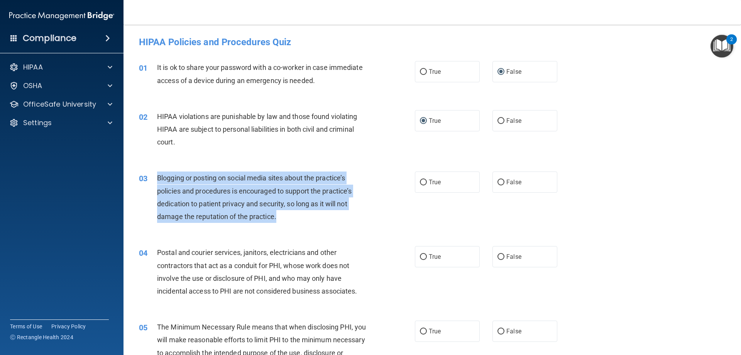
drag, startPoint x: 157, startPoint y: 179, endPoint x: 300, endPoint y: 215, distance: 147.7
click at [300, 215] on div "Blogging or posting on social media sites about the practice’s policies and pro…" at bounding box center [265, 196] width 216 height 51
click at [513, 179] on span "False" at bounding box center [514, 181] width 15 height 7
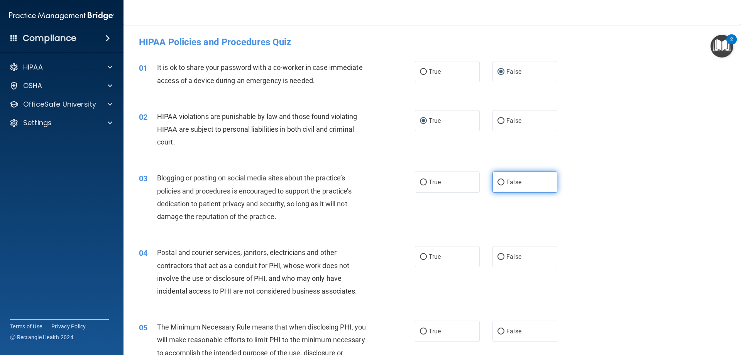
click at [495, 186] on label "False" at bounding box center [525, 181] width 65 height 21
click at [498, 185] on input "False" at bounding box center [501, 183] width 7 height 6
radio input "true"
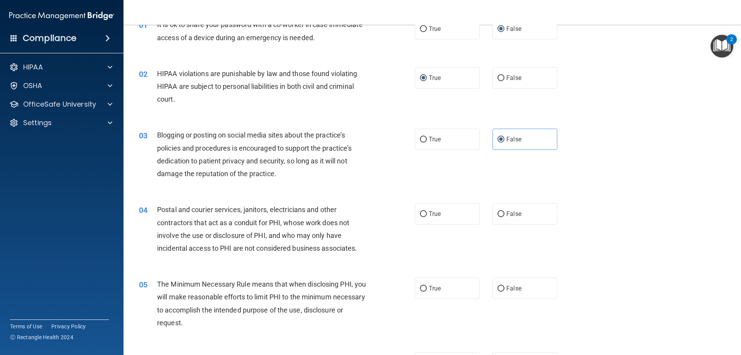
scroll to position [116, 0]
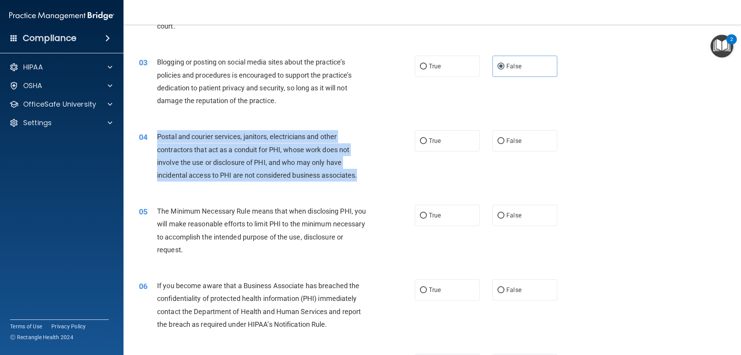
drag, startPoint x: 158, startPoint y: 137, endPoint x: 383, endPoint y: 175, distance: 228.6
click at [383, 175] on div "04 Postal and courier services, janitors, electricians and other contractors th…" at bounding box center [276, 157] width 299 height 55
click at [500, 139] on input "False" at bounding box center [501, 141] width 7 height 6
radio input "true"
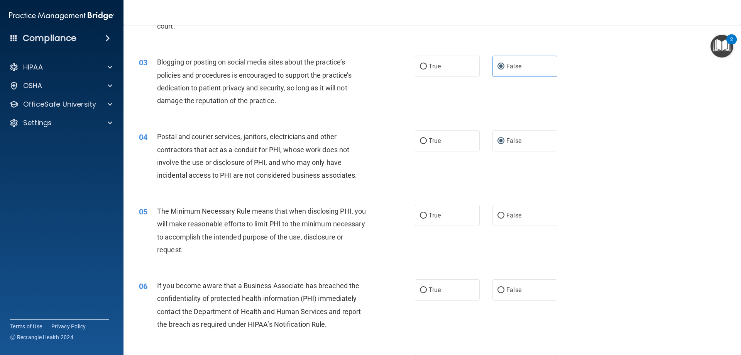
click at [225, 200] on div "05 The Minimum Necessary Rule means that when disclosing PHI, you will make rea…" at bounding box center [432, 232] width 598 height 75
drag, startPoint x: 158, startPoint y: 210, endPoint x: 219, endPoint y: 239, distance: 68.1
click at [238, 258] on div "05 The Minimum Necessary Rule means that when disclosing PHI, you will make rea…" at bounding box center [276, 232] width 299 height 55
click at [422, 213] on label "True" at bounding box center [447, 215] width 65 height 21
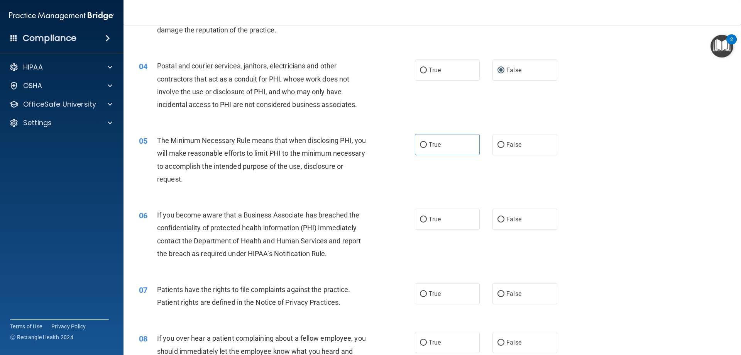
scroll to position [193, 0]
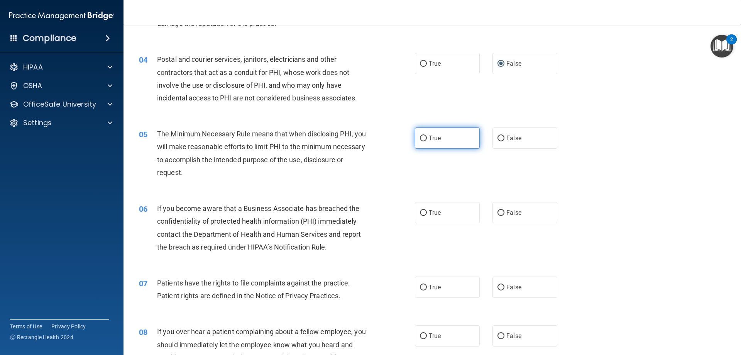
click at [420, 136] on input "True" at bounding box center [423, 139] width 7 height 6
radio input "true"
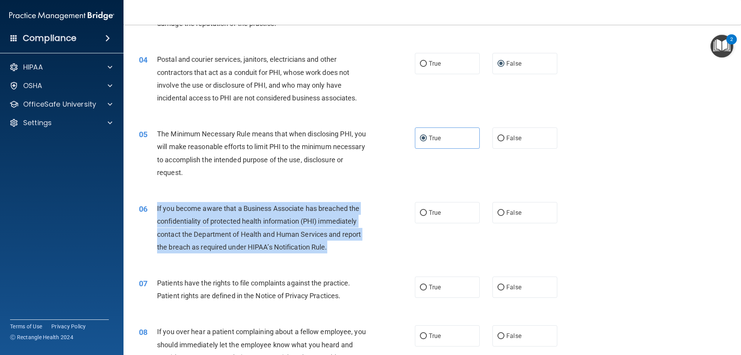
drag, startPoint x: 158, startPoint y: 208, endPoint x: 328, endPoint y: 239, distance: 173.1
click at [355, 249] on div "If you become aware that a Business Associate has breached the confidentiality …" at bounding box center [265, 227] width 216 height 51
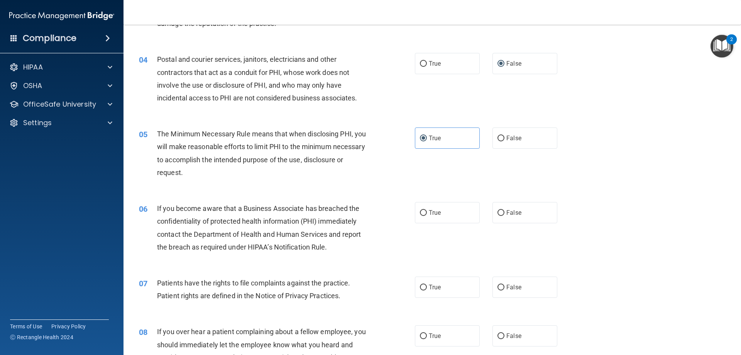
click at [226, 185] on div "05 The Minimum Necessary Rule means that when disclosing PHI, you will make rea…" at bounding box center [432, 155] width 598 height 75
drag, startPoint x: 494, startPoint y: 208, endPoint x: 490, endPoint y: 209, distance: 4.3
click at [495, 208] on label "False" at bounding box center [525, 212] width 65 height 21
click at [498, 210] on input "False" at bounding box center [501, 213] width 7 height 6
radio input "true"
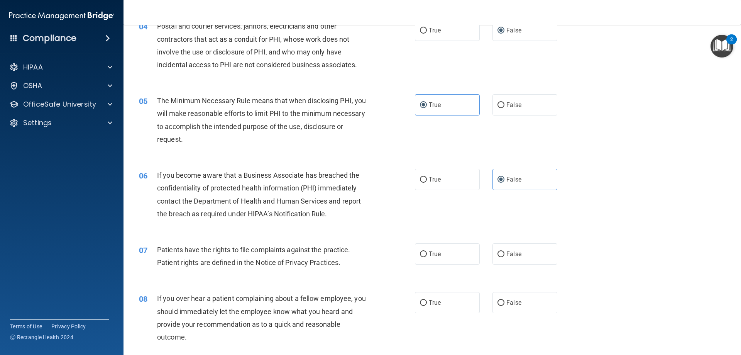
scroll to position [347, 0]
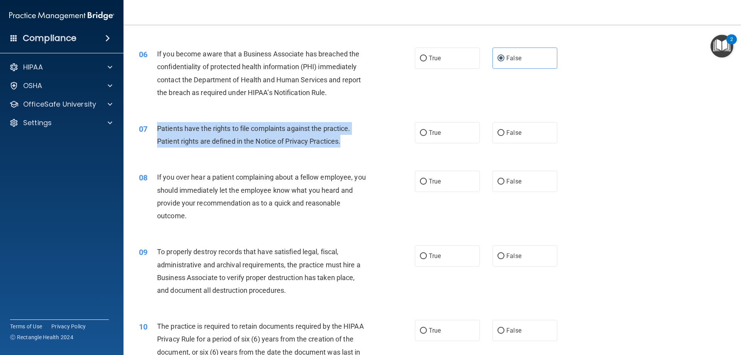
drag, startPoint x: 180, startPoint y: 131, endPoint x: 337, endPoint y: 131, distance: 157.1
click at [385, 144] on div "07 Patients have the rights to file complaints against the practice. Patient ri…" at bounding box center [276, 136] width 299 height 29
click at [422, 134] on input "True" at bounding box center [423, 133] width 7 height 6
radio input "true"
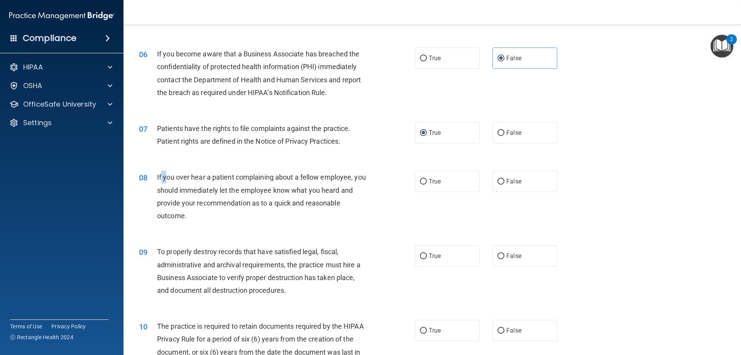
drag, startPoint x: 161, startPoint y: 174, endPoint x: 168, endPoint y: 179, distance: 8.9
click at [168, 179] on span "If you over hear a patient complaining about a fellow employee, you should imme…" at bounding box center [261, 196] width 209 height 47
click at [156, 175] on div "08 If you over hear a patient complaining about a fellow employee, you should i…" at bounding box center [276, 198] width 299 height 55
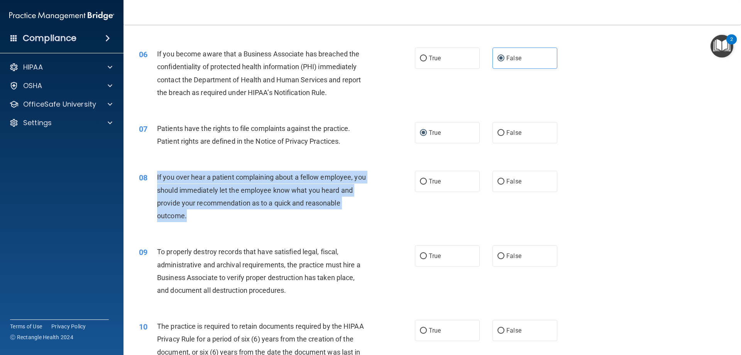
drag, startPoint x: 156, startPoint y: 175, endPoint x: 203, endPoint y: 215, distance: 61.8
click at [203, 215] on div "08 If you over hear a patient complaining about a fellow employee, you should i…" at bounding box center [276, 198] width 299 height 55
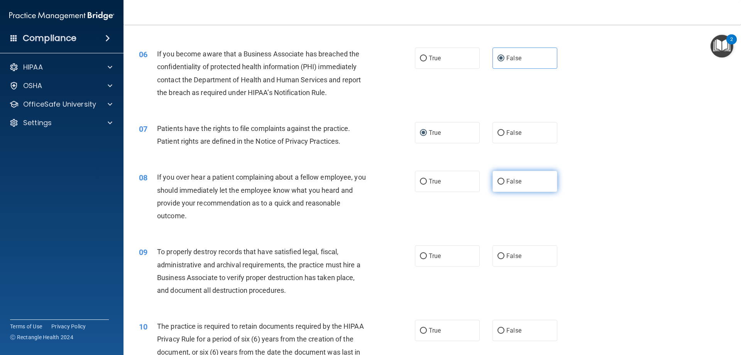
click at [493, 186] on label "False" at bounding box center [525, 181] width 65 height 21
click at [498, 185] on input "False" at bounding box center [501, 182] width 7 height 6
radio input "true"
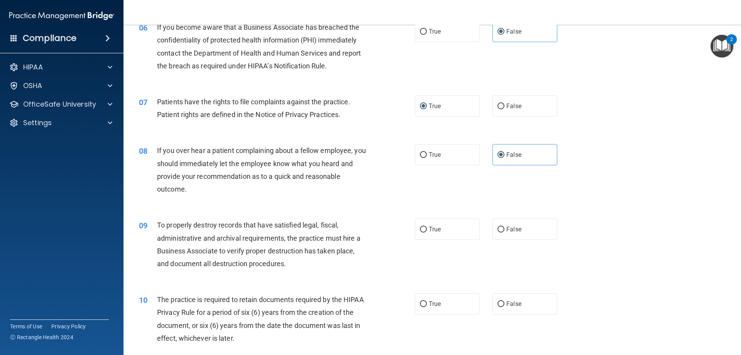
scroll to position [425, 0]
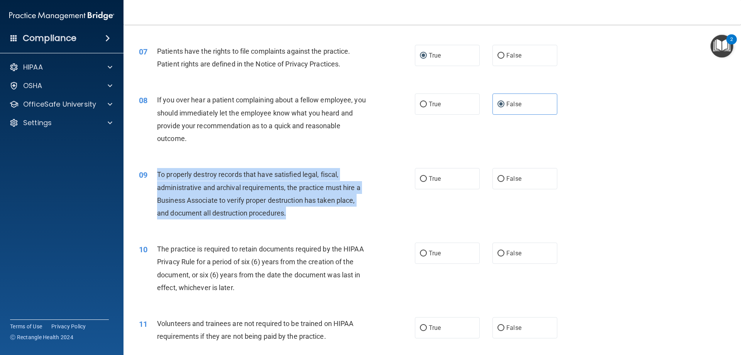
drag, startPoint x: 158, startPoint y: 172, endPoint x: 286, endPoint y: 220, distance: 137.3
click at [286, 220] on div "09 To properly destroy records that have satisfied legal, fiscal, administrativ…" at bounding box center [276, 195] width 299 height 55
click at [498, 181] on input "False" at bounding box center [501, 179] width 7 height 6
radio input "true"
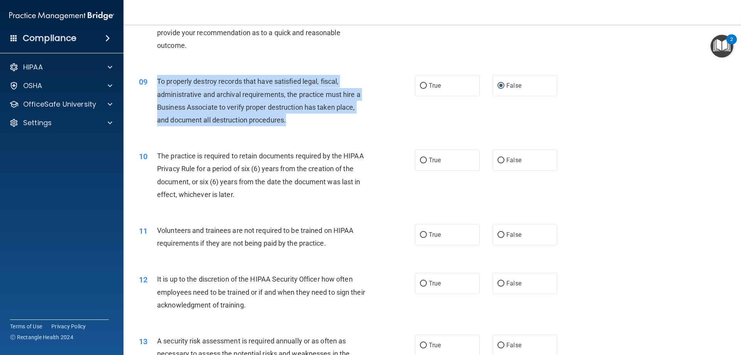
scroll to position [541, 0]
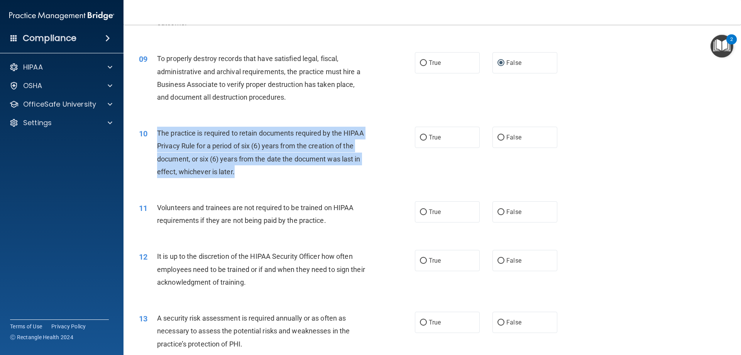
drag, startPoint x: 156, startPoint y: 131, endPoint x: 231, endPoint y: 166, distance: 82.1
click at [236, 177] on div "10 The practice is required to retain documents required by the HIPAA Privacy R…" at bounding box center [276, 154] width 299 height 55
click at [420, 136] on input "True" at bounding box center [423, 138] width 7 height 6
radio input "true"
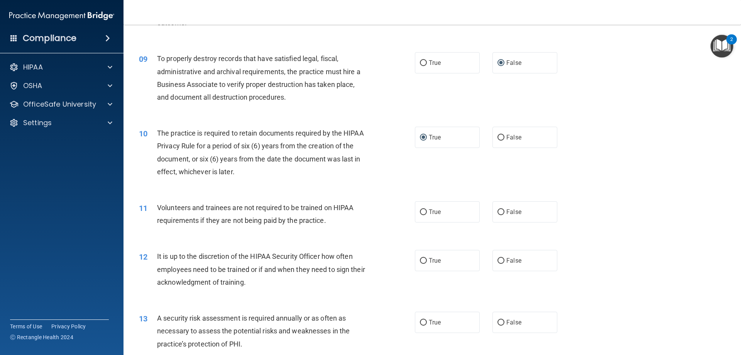
click at [276, 183] on div "10 The practice is required to retain documents required by the HIPAA Privacy R…" at bounding box center [432, 154] width 598 height 75
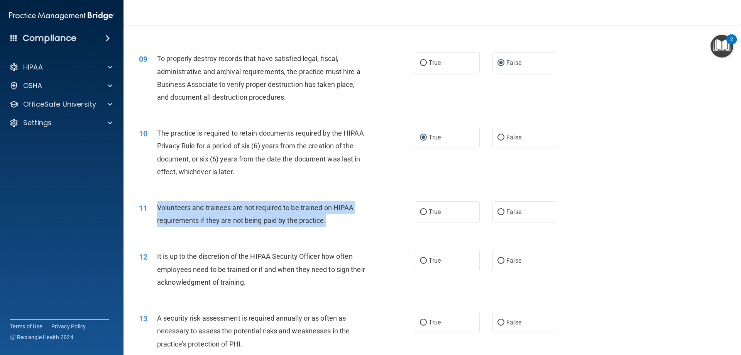
drag, startPoint x: 157, startPoint y: 207, endPoint x: 328, endPoint y: 220, distance: 171.5
click at [332, 220] on div "Volunteers and trainees are not required to be trained on HIPAA requirements if…" at bounding box center [265, 213] width 216 height 25
click at [498, 214] on input "False" at bounding box center [501, 212] width 7 height 6
radio input "true"
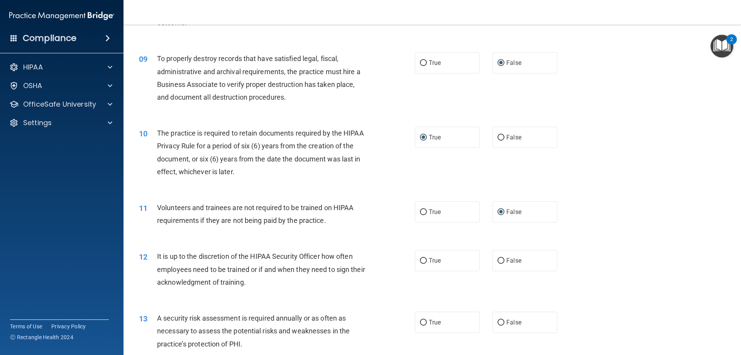
click at [145, 242] on div "12 It is up to the discretion of the HIPAA Security Officer how often employees…" at bounding box center [432, 271] width 598 height 62
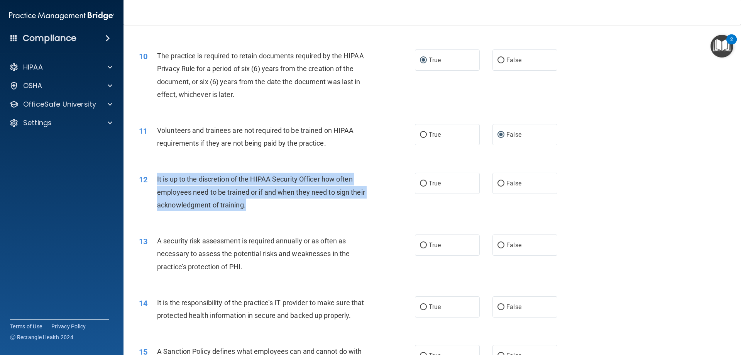
drag, startPoint x: 157, startPoint y: 176, endPoint x: 300, endPoint y: 203, distance: 145.7
click at [301, 203] on div "It is up to the discretion of the HIPAA Security Officer how often employees ne…" at bounding box center [265, 192] width 216 height 39
click at [420, 182] on input "True" at bounding box center [423, 184] width 7 height 6
radio input "true"
click at [227, 215] on div "12 It is up to the discretion of the HIPAA Security Officer how often employees…" at bounding box center [276, 194] width 299 height 42
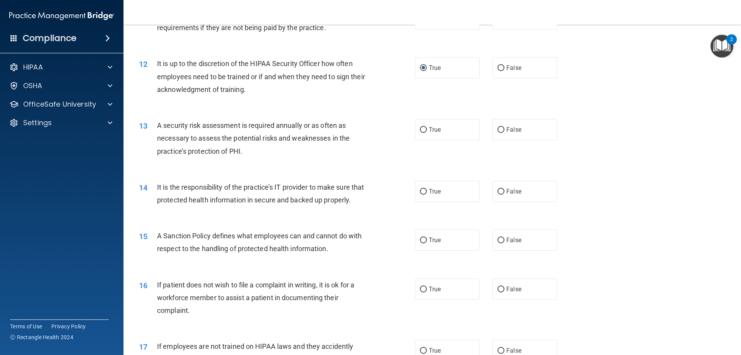
scroll to position [734, 0]
drag, startPoint x: 158, startPoint y: 123, endPoint x: 264, endPoint y: 161, distance: 112.8
click at [264, 161] on div "13 A security risk assessment is required annually or as often as necessary to …" at bounding box center [432, 140] width 598 height 62
click at [158, 127] on span "A security risk assessment is required annually or as often as necessary to ass…" at bounding box center [253, 138] width 193 height 34
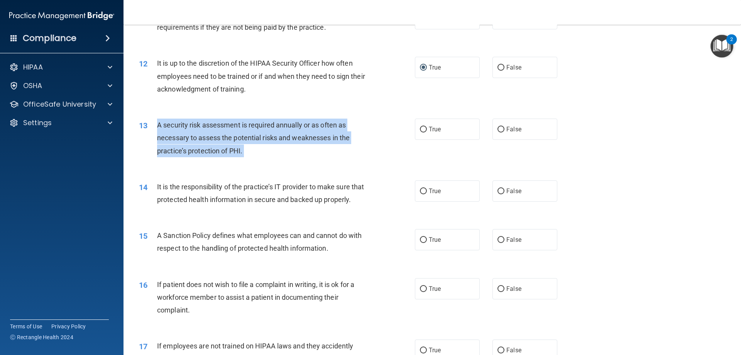
drag, startPoint x: 158, startPoint y: 127, endPoint x: 221, endPoint y: 132, distance: 63.6
click at [255, 150] on div "A security risk assessment is required annually or as often as necessary to ass…" at bounding box center [265, 138] width 216 height 39
click at [422, 131] on input "True" at bounding box center [423, 130] width 7 height 6
radio input "true"
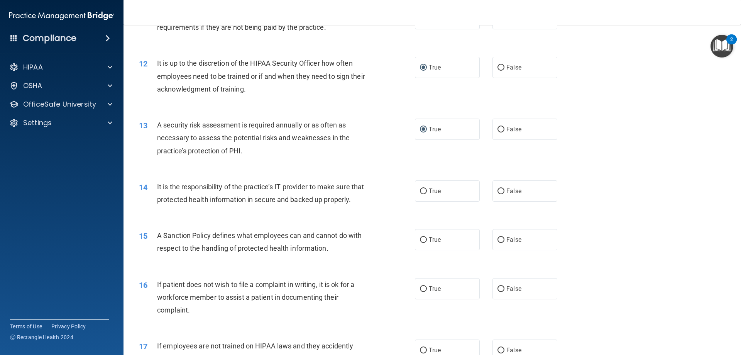
click at [193, 198] on span "It is the responsibility of the practice’s IT provider to make sure that protec…" at bounding box center [260, 193] width 207 height 21
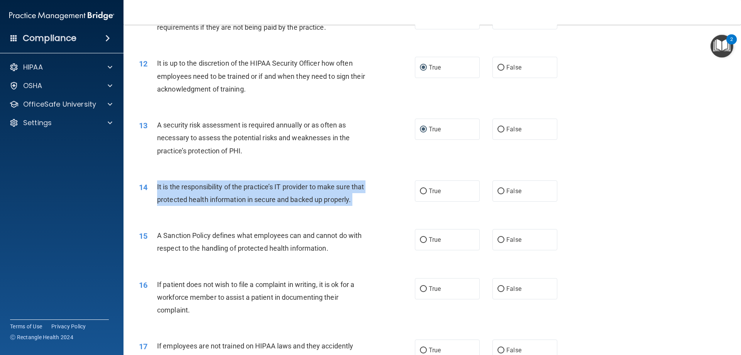
click at [192, 198] on span "It is the responsibility of the practice’s IT provider to make sure that protec…" at bounding box center [260, 193] width 207 height 21
click at [420, 189] on input "True" at bounding box center [423, 191] width 7 height 6
radio input "true"
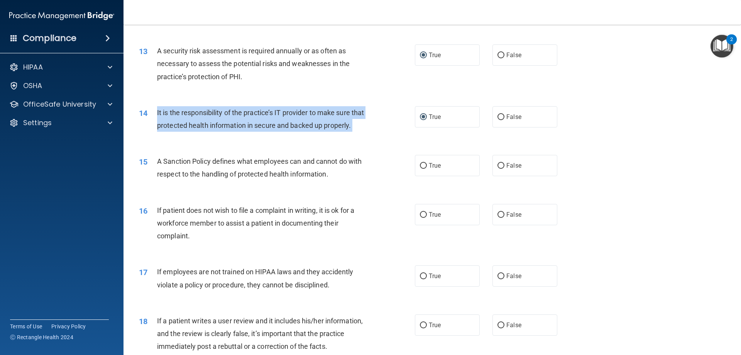
scroll to position [811, 0]
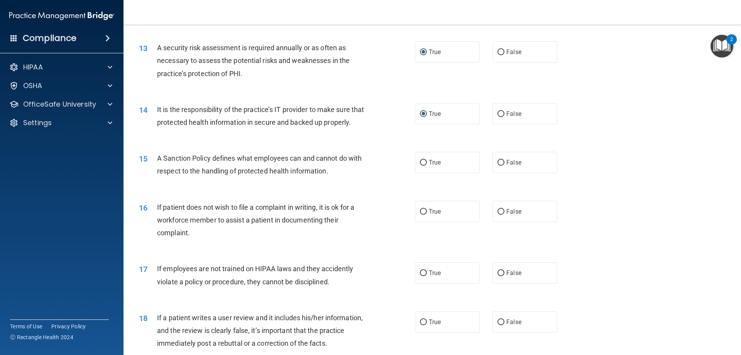
click at [228, 165] on div "A Sanction Policy defines what employees can and cannot do with respect to the …" at bounding box center [265, 164] width 216 height 25
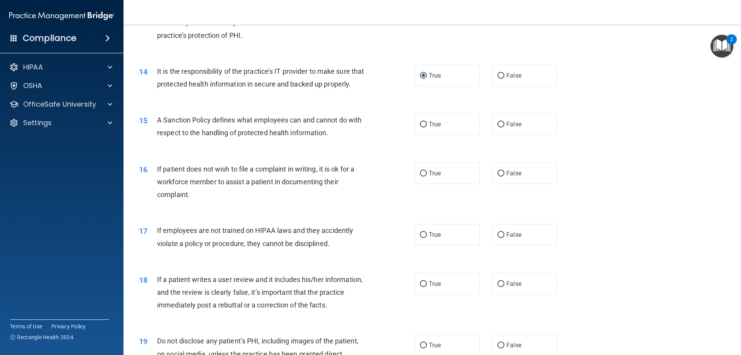
scroll to position [849, 0]
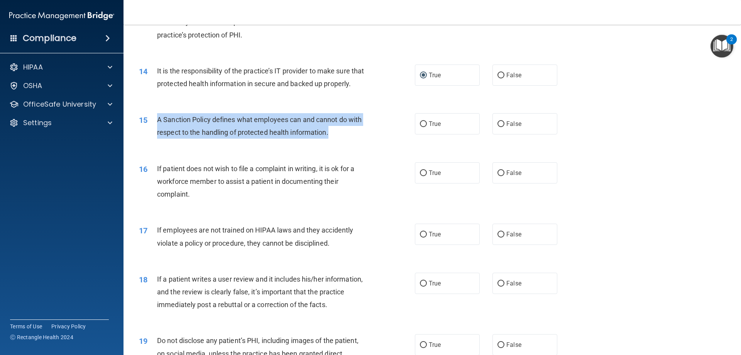
drag, startPoint x: 157, startPoint y: 132, endPoint x: 331, endPoint y: 145, distance: 174.2
click at [332, 139] on div "A Sanction Policy defines what employees can and cannot do with respect to the …" at bounding box center [265, 125] width 216 height 25
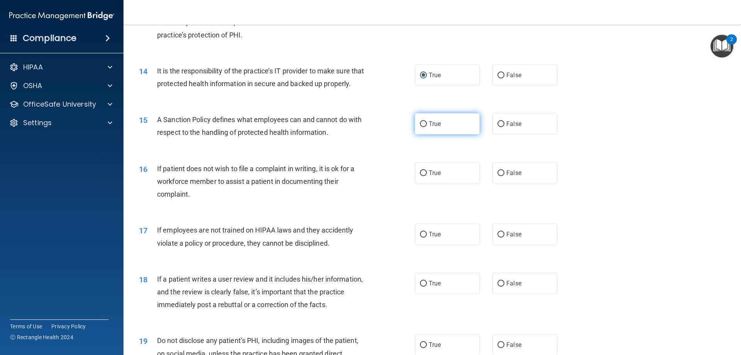
click at [425, 134] on label "True" at bounding box center [447, 123] width 65 height 21
click at [425, 127] on input "True" at bounding box center [423, 124] width 7 height 6
radio input "true"
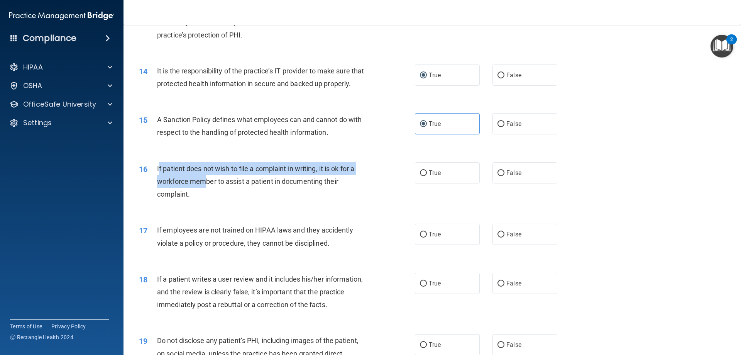
drag, startPoint x: 158, startPoint y: 181, endPoint x: 206, endPoint y: 193, distance: 49.3
click at [206, 194] on span "If patient does not wish to file a complaint in writing, it is ok for a workfor…" at bounding box center [255, 181] width 197 height 34
click at [171, 176] on div "If patient does not wish to file a complaint in writing, it is ok for a workfor…" at bounding box center [265, 181] width 216 height 39
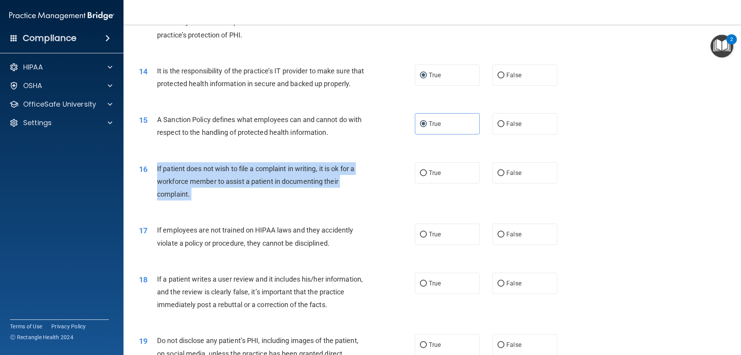
click at [171, 176] on div "If patient does not wish to file a complaint in writing, it is ok for a workfor…" at bounding box center [265, 181] width 216 height 39
click at [420, 176] on input "True" at bounding box center [423, 173] width 7 height 6
radio input "true"
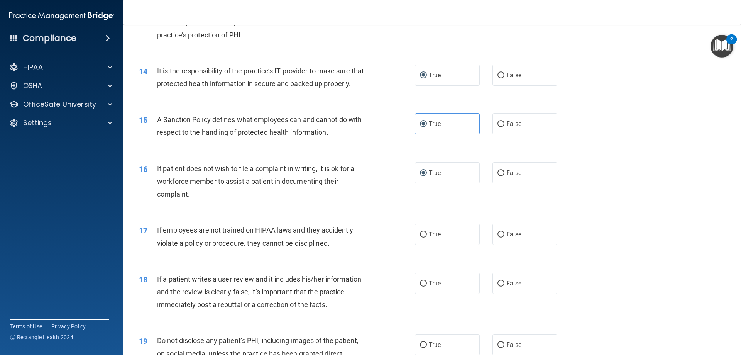
click at [719, 103] on div "14 It is the responsibility of the practice’s IT provider to make sure that pro…" at bounding box center [432, 79] width 598 height 49
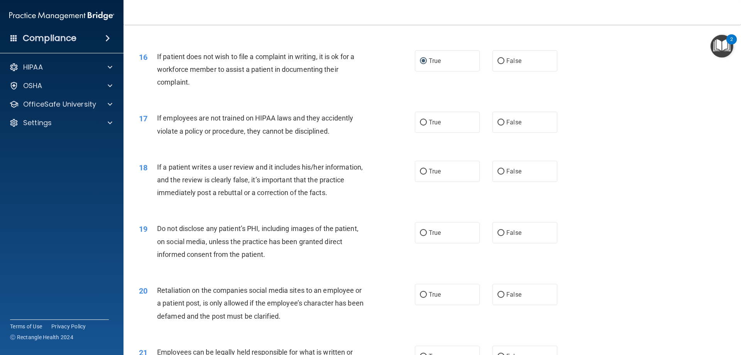
scroll to position [965, 0]
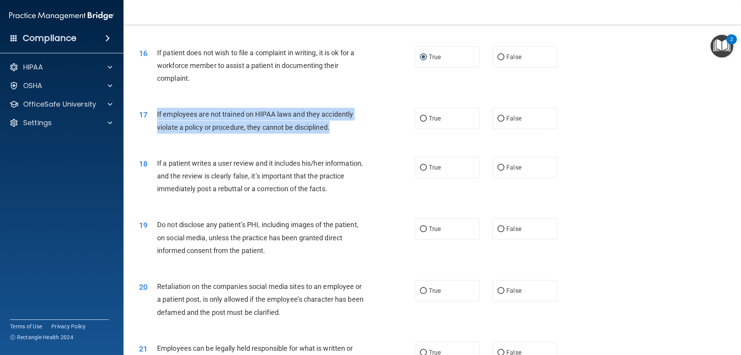
drag, startPoint x: 156, startPoint y: 123, endPoint x: 360, endPoint y: 149, distance: 205.6
click at [360, 137] on div "17 If employees are not trained on HIPAA laws and they accidently violate a pol…" at bounding box center [276, 122] width 299 height 29
click at [500, 122] on input "False" at bounding box center [501, 119] width 7 height 6
radio input "true"
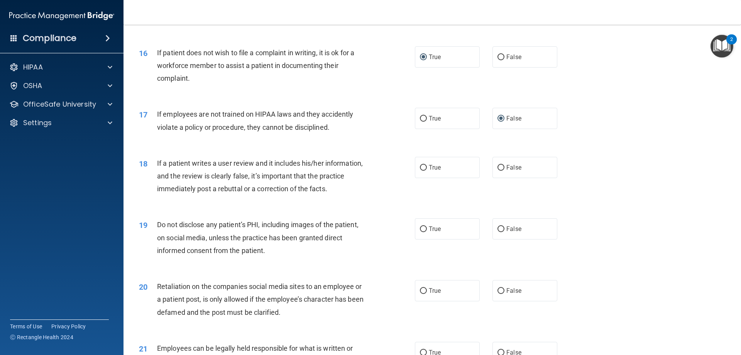
click at [619, 125] on div "17 If employees are not trained on HIPAA laws and they accidently violate a pol…" at bounding box center [432, 122] width 598 height 49
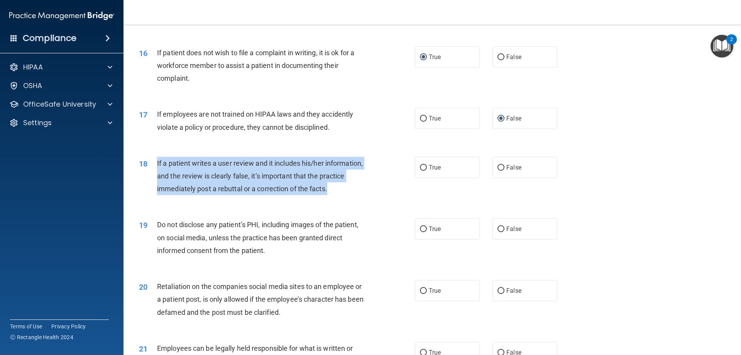
drag, startPoint x: 156, startPoint y: 175, endPoint x: 340, endPoint y: 206, distance: 186.7
click at [340, 199] on div "18 If a patient writes a user review and it includes his/her information, and t…" at bounding box center [276, 178] width 299 height 42
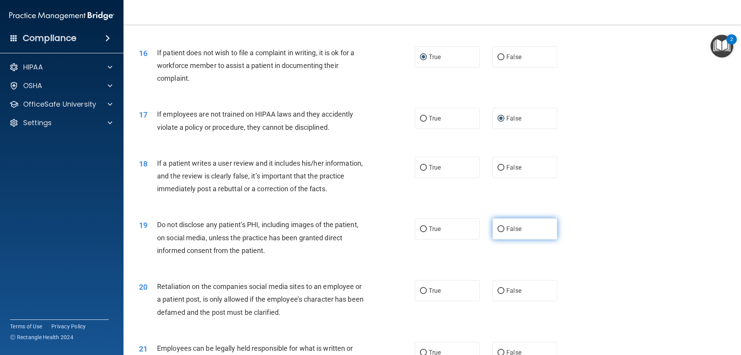
click at [532, 238] on label "False" at bounding box center [525, 228] width 65 height 21
click at [505, 232] on input "False" at bounding box center [501, 229] width 7 height 6
radio input "true"
click at [498, 232] on input "False" at bounding box center [501, 229] width 7 height 6
click at [608, 209] on div "18 If a patient writes a user review and it includes his/her information, and t…" at bounding box center [432, 178] width 598 height 62
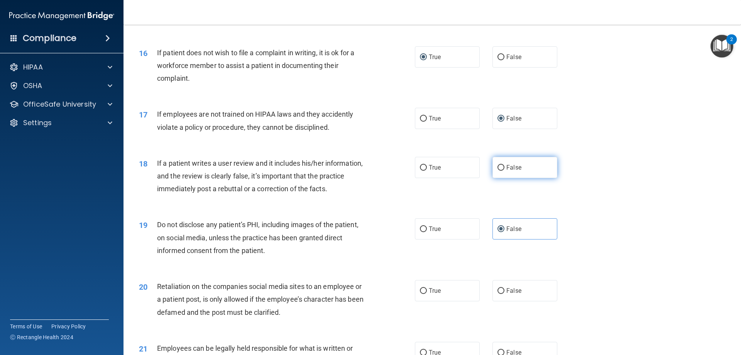
click at [498, 171] on input "False" at bounding box center [501, 168] width 7 height 6
radio input "true"
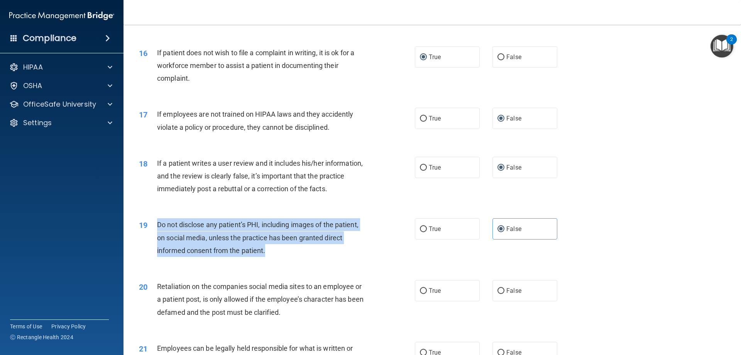
drag, startPoint x: 157, startPoint y: 236, endPoint x: 285, endPoint y: 265, distance: 131.9
click at [285, 257] on div "Do not disclose any patient’s PHI, including images of the patient, on social m…" at bounding box center [265, 237] width 216 height 39
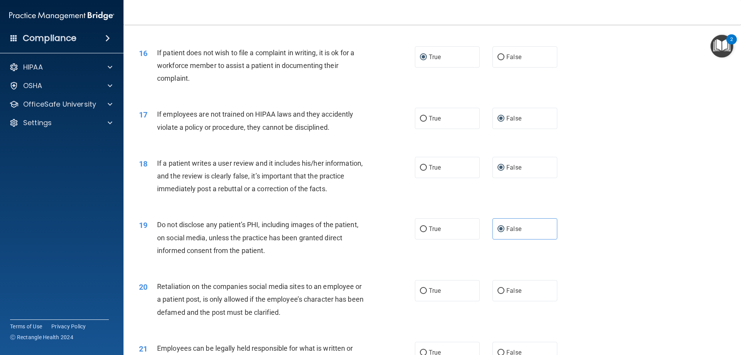
drag, startPoint x: 266, startPoint y: 256, endPoint x: 341, endPoint y: 223, distance: 81.1
click at [341, 223] on div "19 Do not disclose any patient’s PHI, including images of the patient, on socia…" at bounding box center [432, 239] width 598 height 62
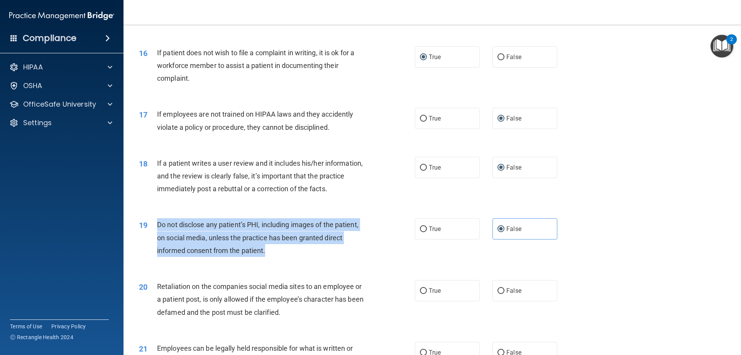
drag, startPoint x: 158, startPoint y: 236, endPoint x: 281, endPoint y: 273, distance: 128.7
click at [281, 261] on div "19 Do not disclose any patient’s PHI, including images of the patient, on socia…" at bounding box center [276, 239] width 299 height 42
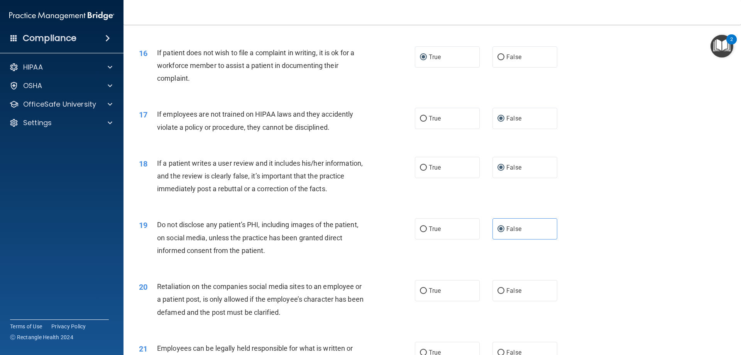
click at [354, 209] on div "18 If a patient writes a user review and it includes his/her information, and t…" at bounding box center [432, 178] width 598 height 62
click at [420, 232] on input "True" at bounding box center [423, 229] width 7 height 6
radio input "true"
radio input "false"
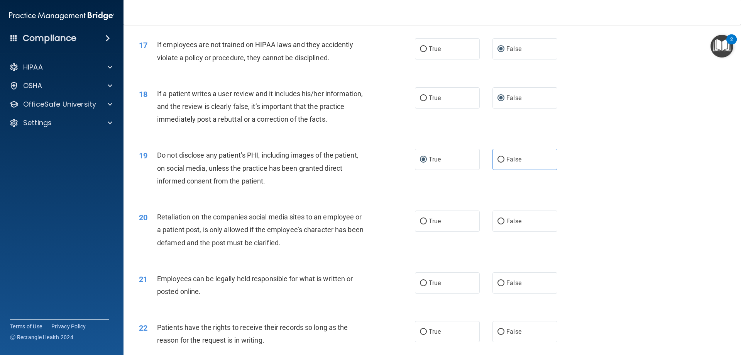
scroll to position [1120, 0]
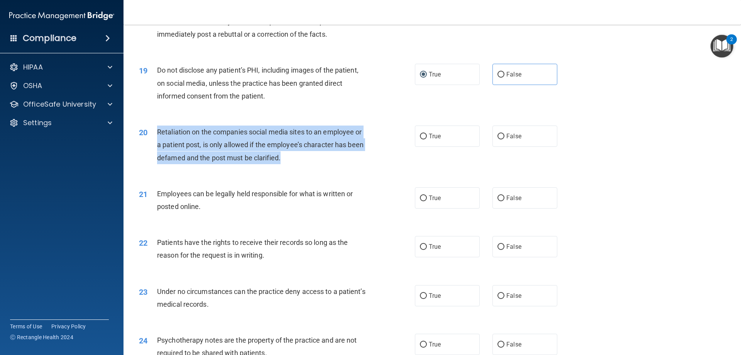
drag, startPoint x: 156, startPoint y: 143, endPoint x: 282, endPoint y: 173, distance: 129.4
click at [282, 164] on div "Retaliation on the companies social media sites to an employee or a patient pos…" at bounding box center [265, 144] width 216 height 39
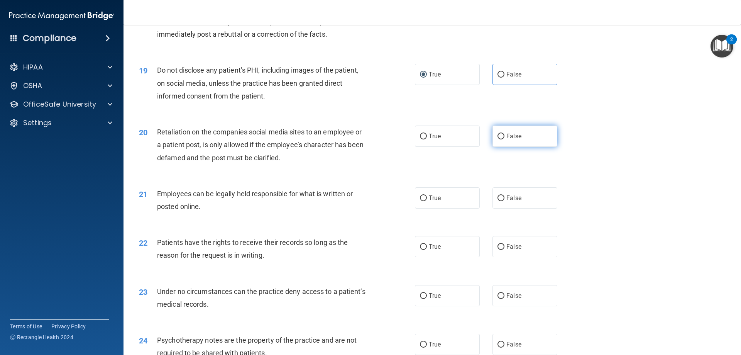
click at [500, 145] on label "False" at bounding box center [525, 135] width 65 height 21
click at [500, 139] on input "False" at bounding box center [501, 137] width 7 height 6
radio input "true"
click at [186, 178] on div "20 Retaliation on the companies social media sites to an employee or a patient …" at bounding box center [432, 147] width 598 height 62
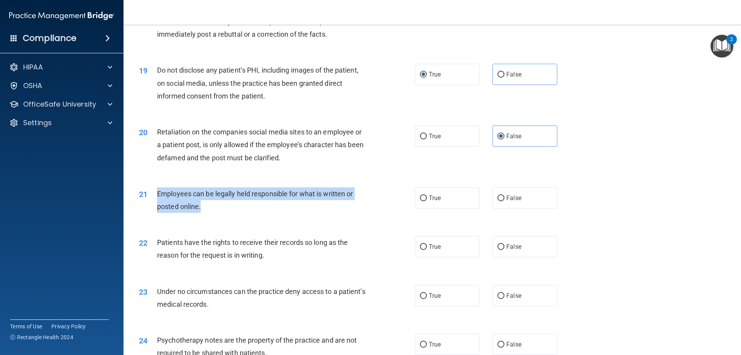
drag, startPoint x: 156, startPoint y: 205, endPoint x: 211, endPoint y: 224, distance: 57.4
click at [211, 217] on div "21 Employees can be legally held responsible for what is written or posted onli…" at bounding box center [276, 201] width 299 height 29
click at [421, 201] on input "True" at bounding box center [423, 198] width 7 height 6
radio input "true"
click at [357, 178] on div "20 Retaliation on the companies social media sites to an employee or a patient …" at bounding box center [432, 147] width 598 height 62
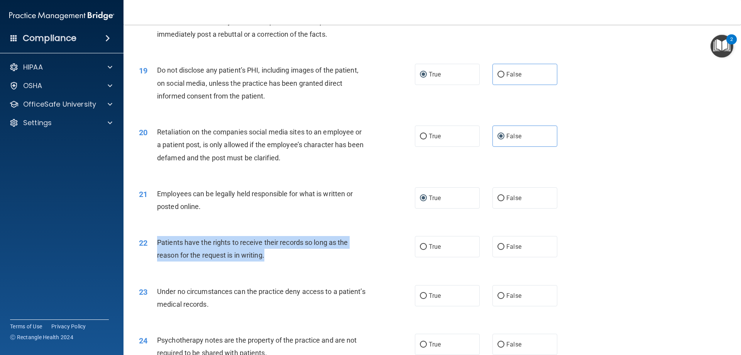
drag, startPoint x: 155, startPoint y: 255, endPoint x: 289, endPoint y: 272, distance: 135.4
click at [289, 265] on div "22 Patients have the rights to receive their records so long as the reason for …" at bounding box center [276, 250] width 299 height 29
click at [501, 250] on input "False" at bounding box center [501, 247] width 7 height 6
radio input "true"
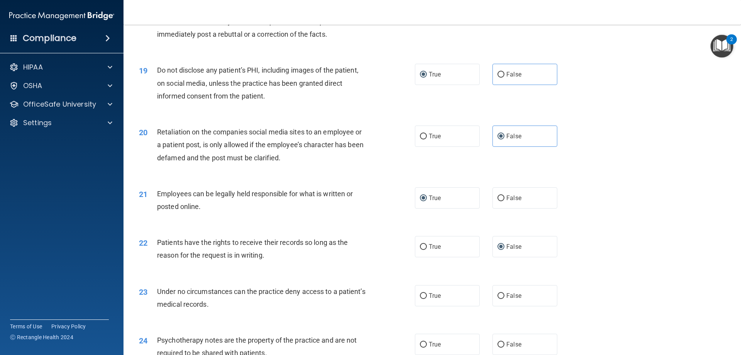
click at [271, 213] on div "Employees can be legally held responsible for what is written or posted online." at bounding box center [265, 199] width 216 height 25
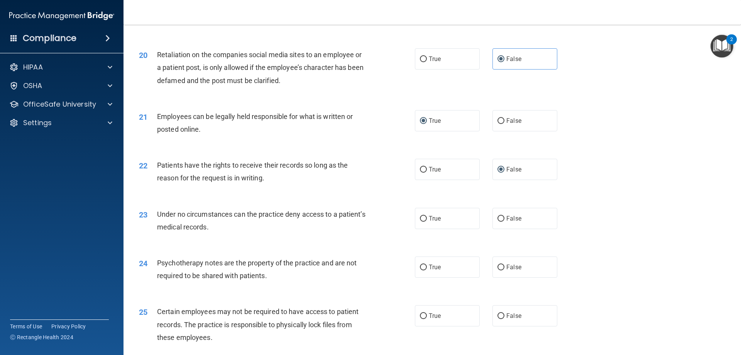
scroll to position [1274, 0]
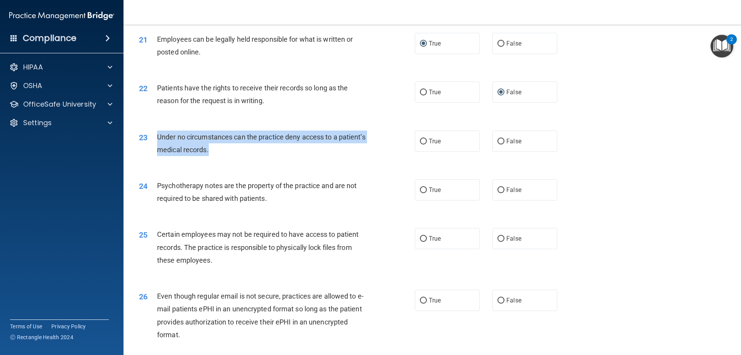
drag, startPoint x: 157, startPoint y: 150, endPoint x: 241, endPoint y: 162, distance: 85.0
click at [242, 156] on div "Under no circumstances can the practice deny access to a patient’s medical reco…" at bounding box center [265, 143] width 216 height 25
click at [498, 144] on input "False" at bounding box center [501, 142] width 7 height 6
radio input "true"
click at [382, 159] on div "23 Under no circumstances can the practice deny access to a patient’s medical r…" at bounding box center [276, 145] width 299 height 29
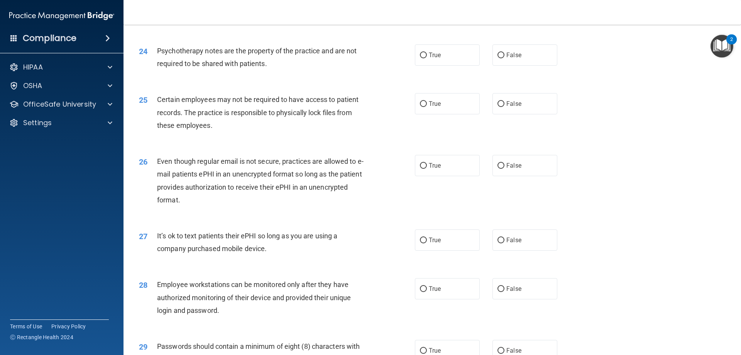
scroll to position [1390, 0]
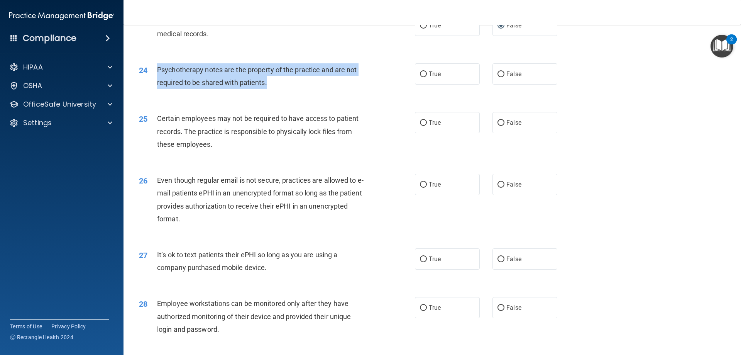
drag, startPoint x: 156, startPoint y: 84, endPoint x: 241, endPoint y: 94, distance: 85.1
click at [292, 89] on div "Psychotherapy notes are the property of the practice and are not required to be…" at bounding box center [265, 75] width 216 height 25
click at [346, 93] on div "24 Psychotherapy notes are the property of the practice and are not required to…" at bounding box center [276, 77] width 299 height 29
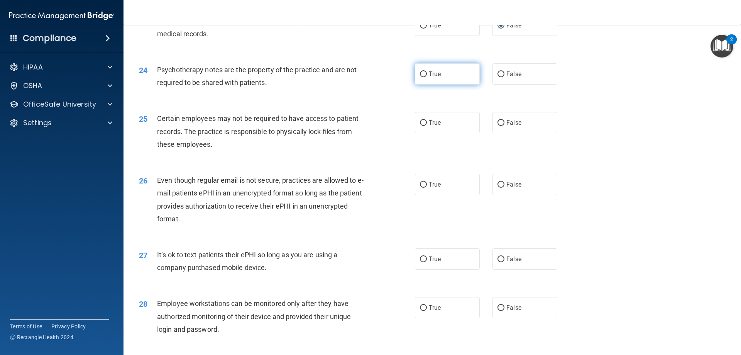
click at [422, 77] on input "True" at bounding box center [423, 74] width 7 height 6
radio input "true"
click at [321, 124] on div "25 Certain employees may not be required to have access to patient records. The…" at bounding box center [432, 133] width 598 height 62
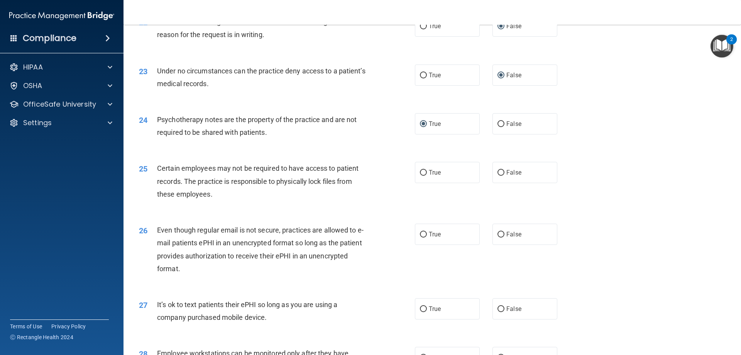
scroll to position [1351, 0]
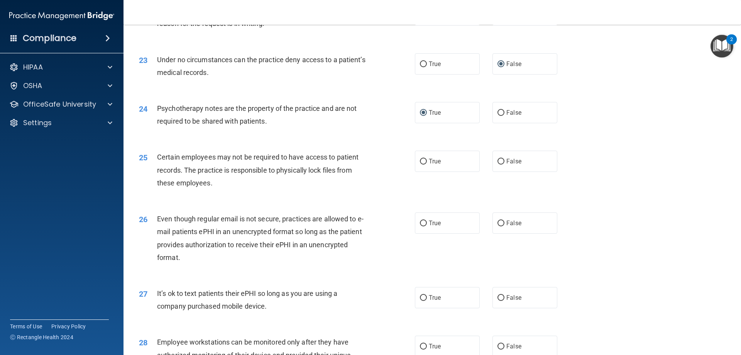
drag, startPoint x: 583, startPoint y: 173, endPoint x: 592, endPoint y: 183, distance: 13.1
click at [594, 184] on div "25 Certain employees may not be required to have access to patient records. The…" at bounding box center [432, 172] width 598 height 62
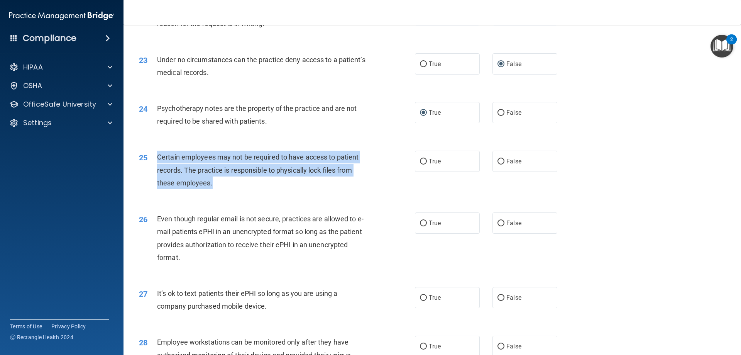
drag, startPoint x: 159, startPoint y: 173, endPoint x: 218, endPoint y: 201, distance: 65.6
click at [218, 189] on div "Certain employees may not be required to have access to patient records. The pr…" at bounding box center [265, 170] width 216 height 39
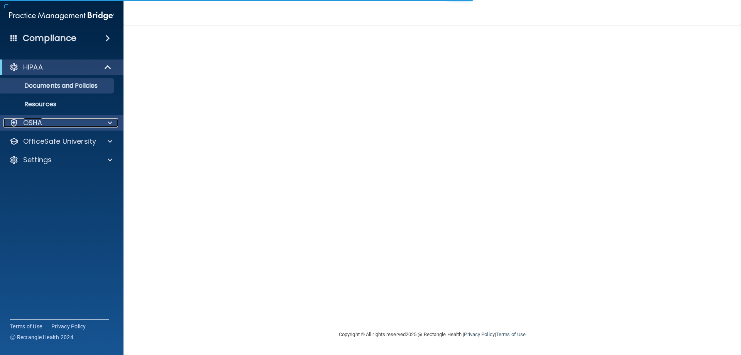
click at [105, 123] on div at bounding box center [108, 122] width 19 height 9
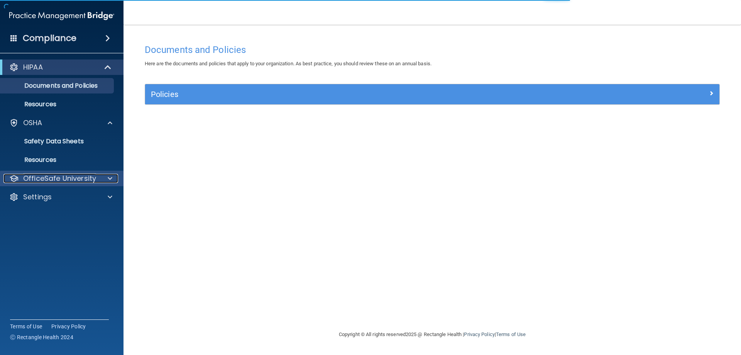
click at [107, 182] on div at bounding box center [108, 178] width 19 height 9
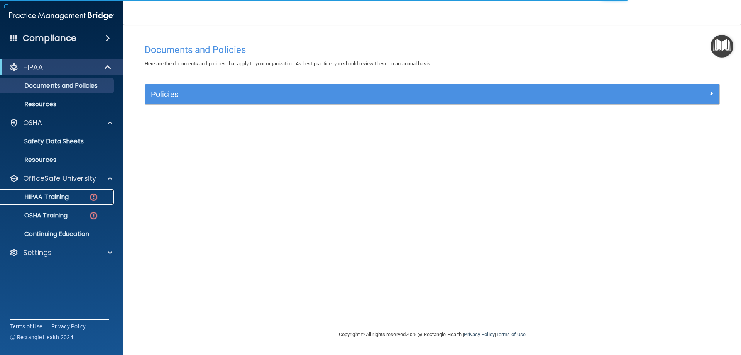
click at [78, 197] on div "HIPAA Training" at bounding box center [57, 197] width 105 height 8
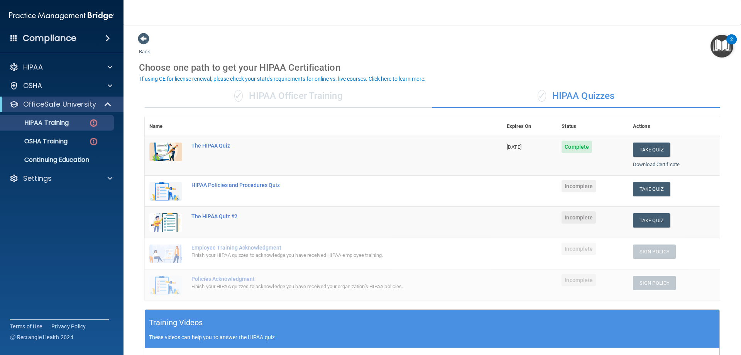
click at [581, 187] on span "Incomplete" at bounding box center [579, 186] width 34 height 12
click at [642, 188] on button "Take Quiz" at bounding box center [651, 189] width 37 height 14
